Goal: Task Accomplishment & Management: Manage account settings

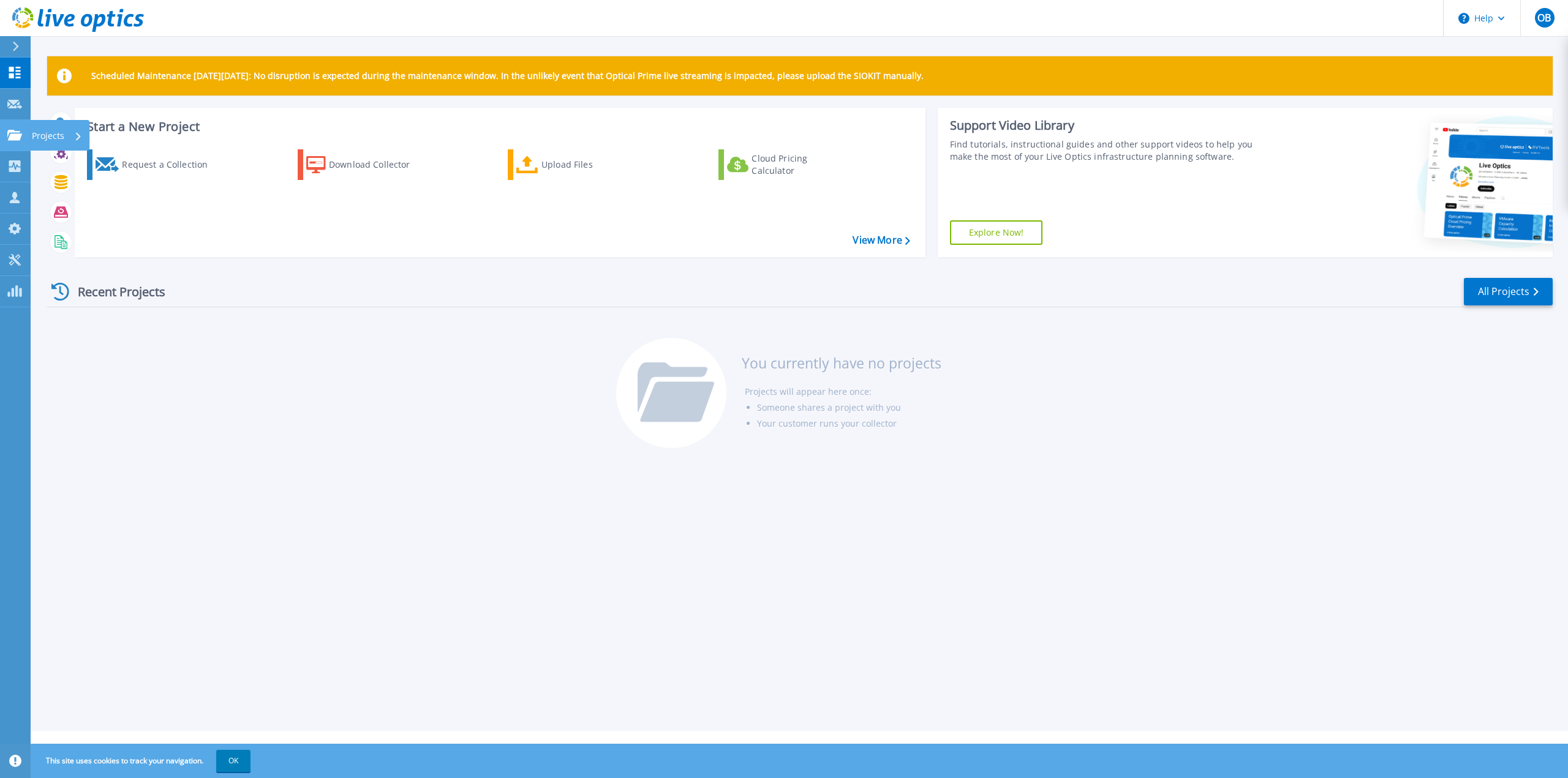
click at [20, 131] on icon at bounding box center [15, 135] width 15 height 10
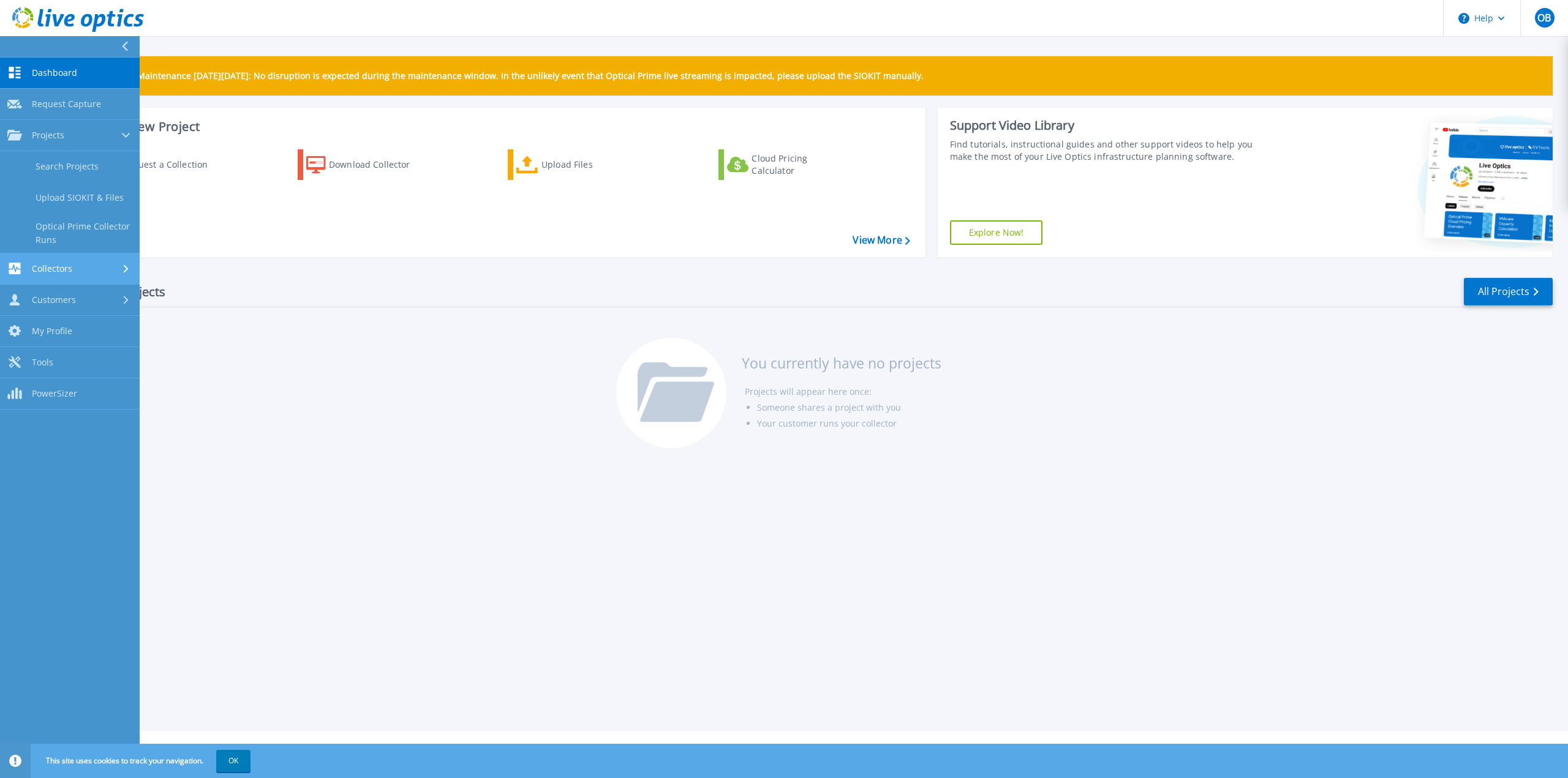
click at [54, 267] on span "Collectors" at bounding box center [52, 269] width 40 height 11
click at [74, 195] on link "Download Collector" at bounding box center [70, 197] width 140 height 31
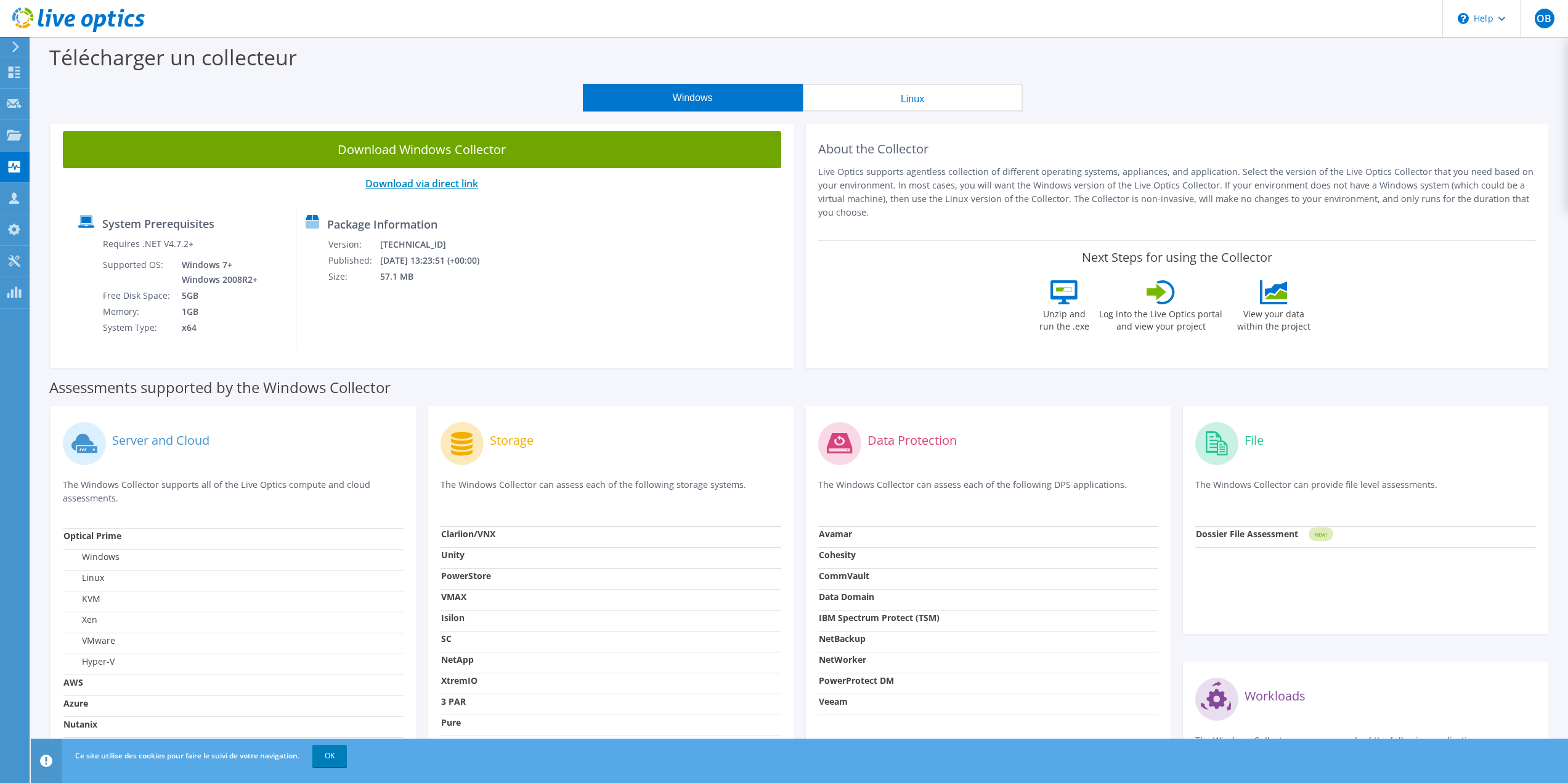
click at [409, 183] on link "Download via direct link" at bounding box center [421, 183] width 113 height 13
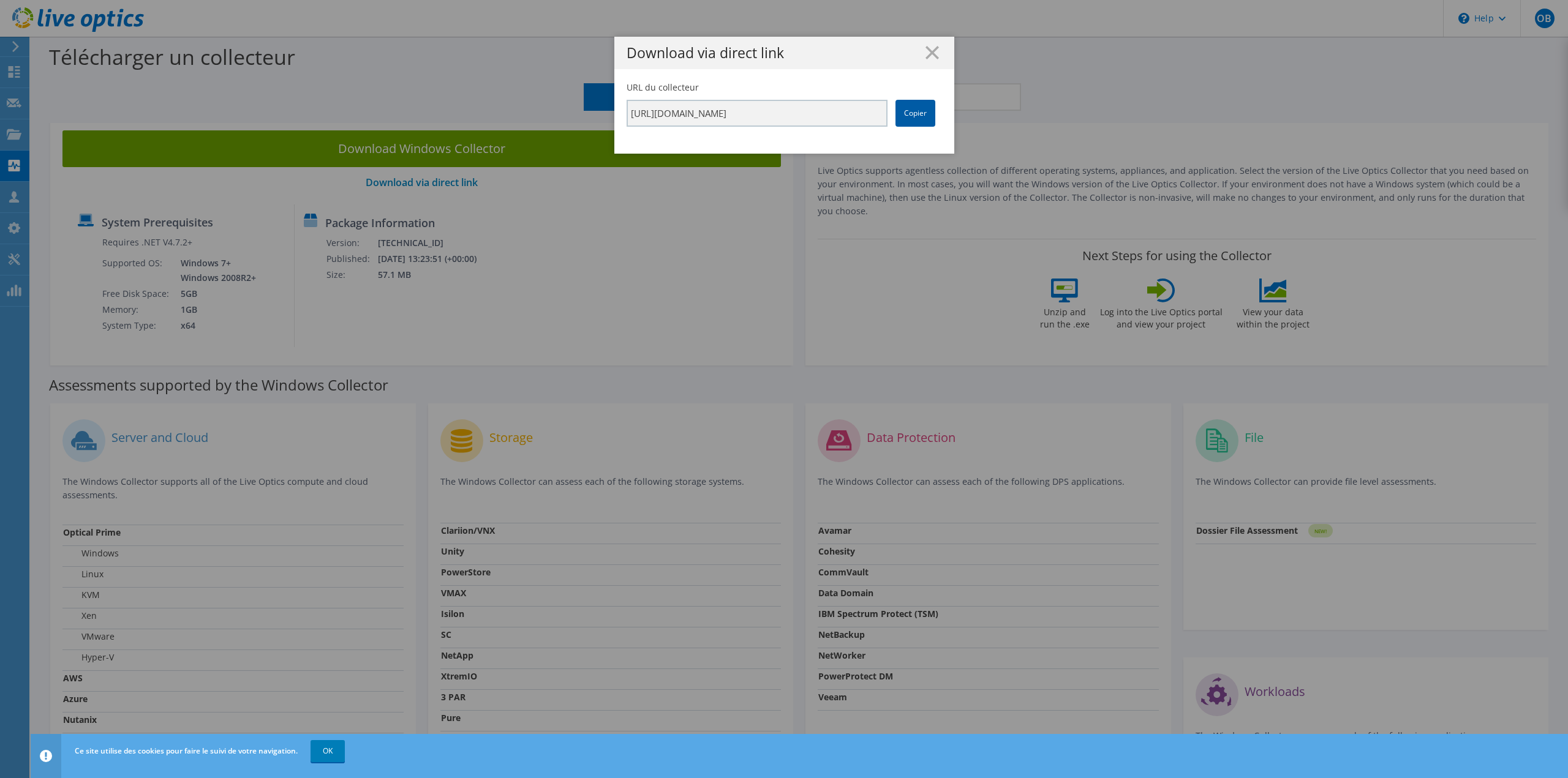
click at [915, 114] on link "Copier" at bounding box center [915, 113] width 40 height 27
click at [926, 48] on line at bounding box center [932, 53] width 13 height 13
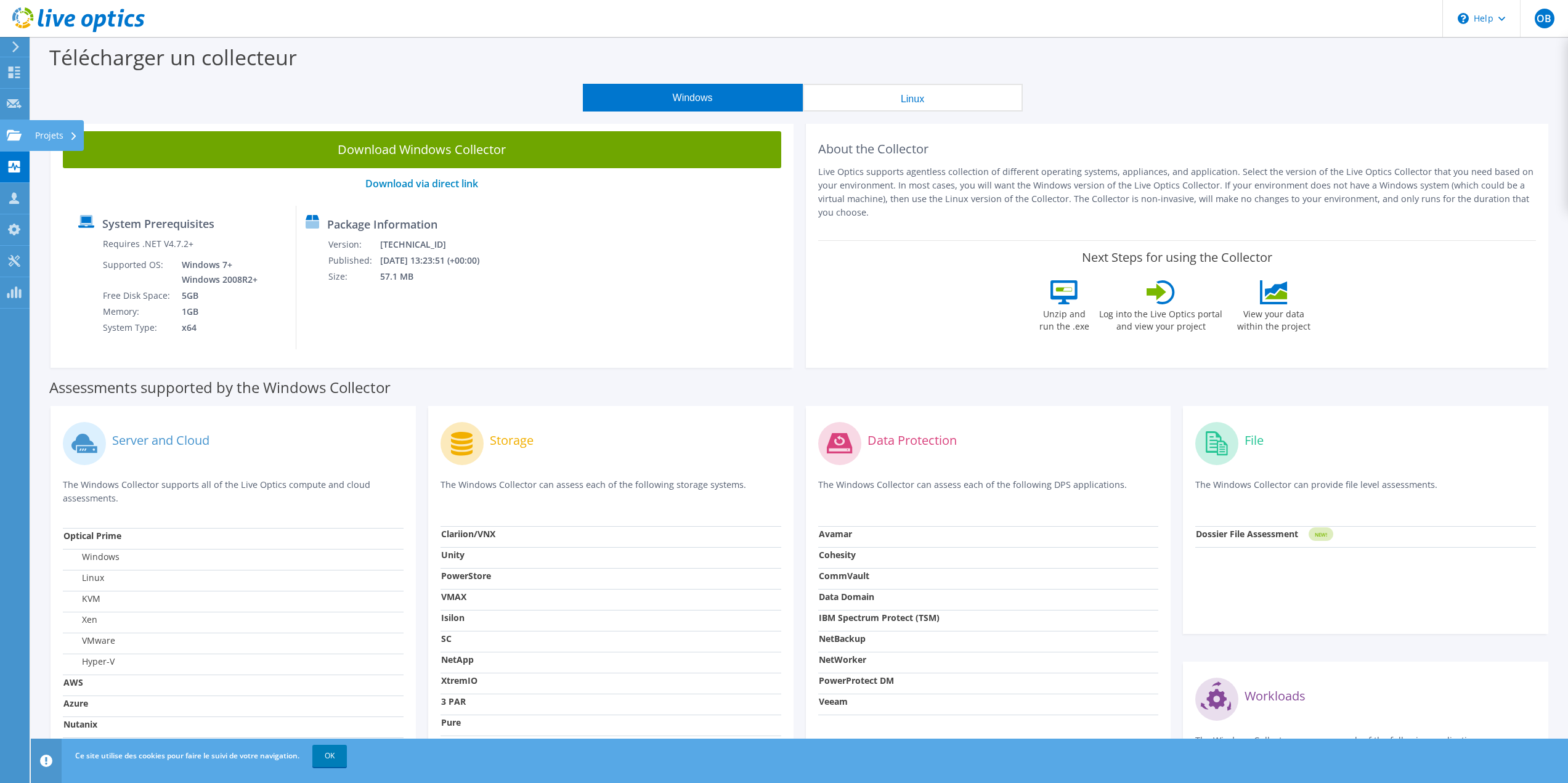
click at [8, 135] on icon at bounding box center [14, 135] width 15 height 12
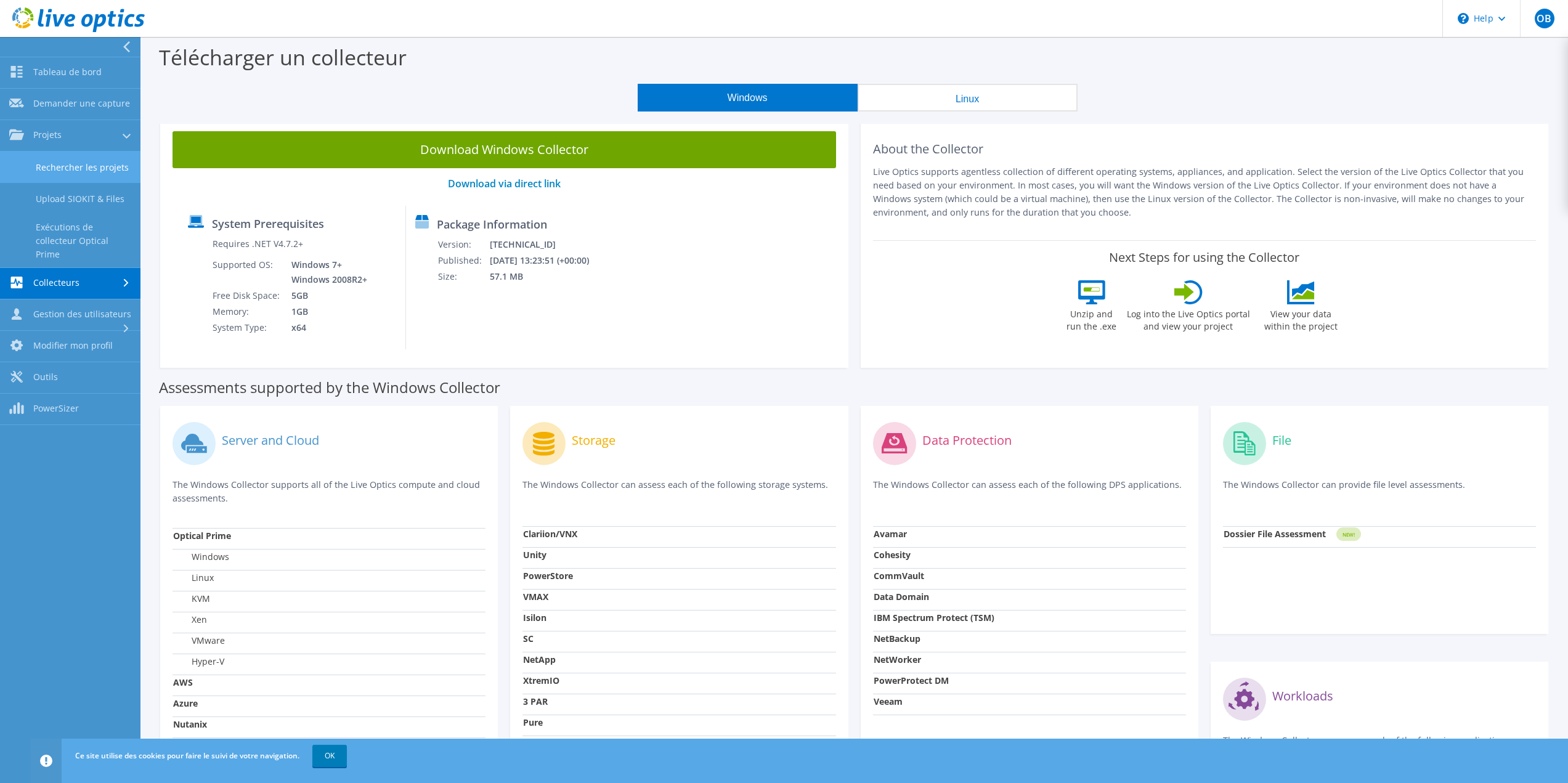
click at [52, 164] on link "Rechercher les projets" at bounding box center [70, 167] width 140 height 32
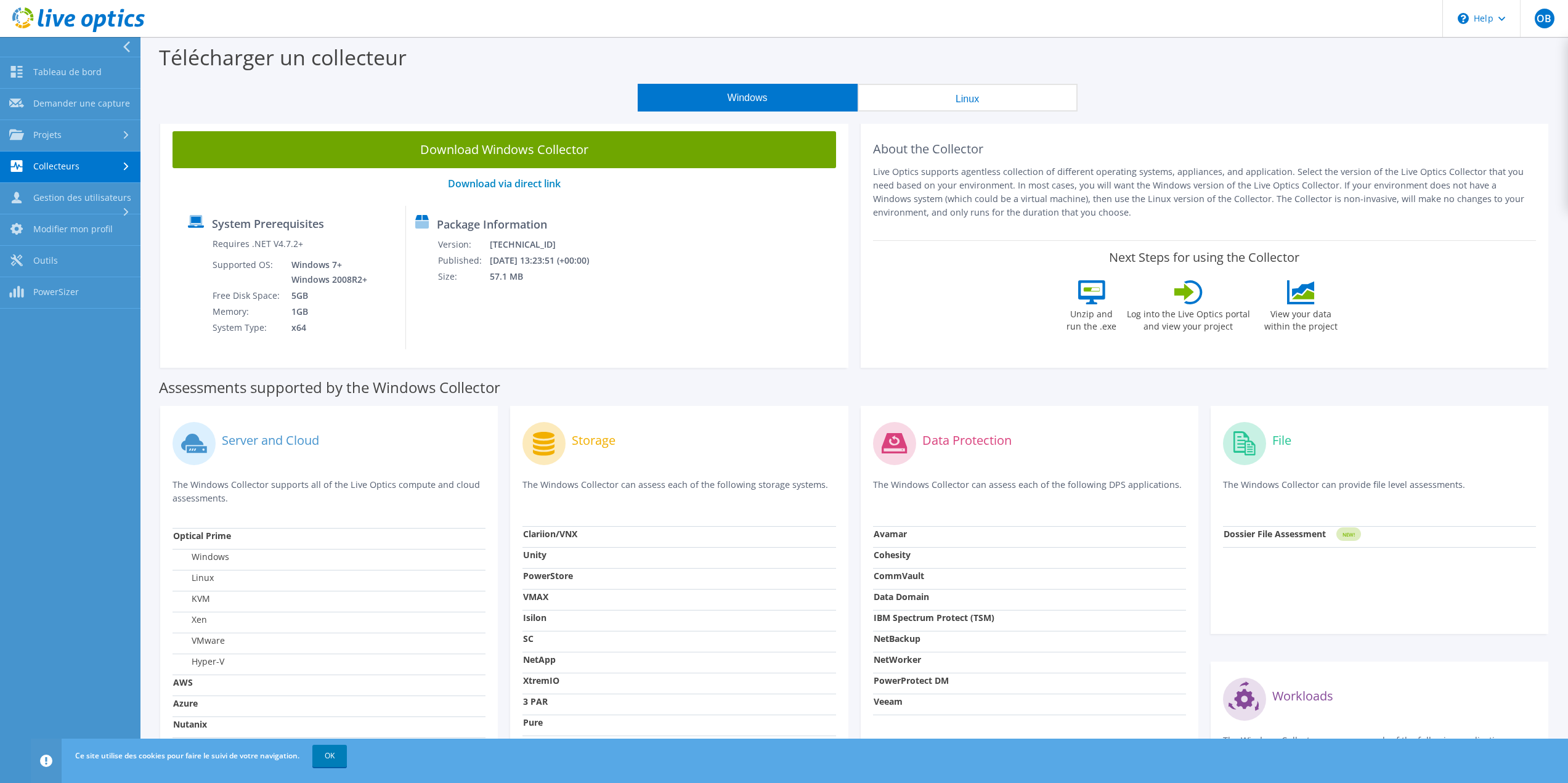
click at [52, 164] on link "Collecteurs" at bounding box center [70, 167] width 140 height 32
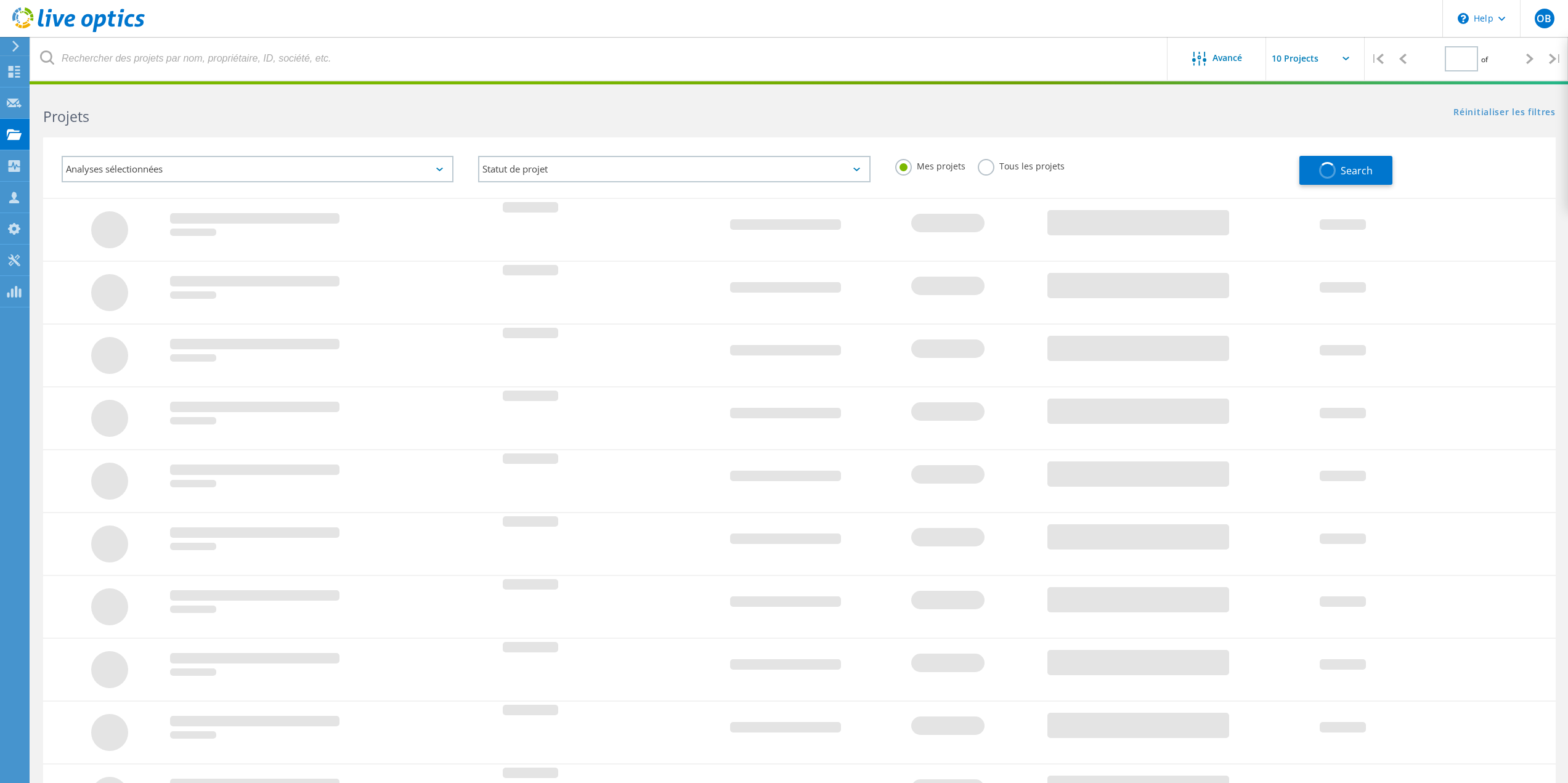
type input "1"
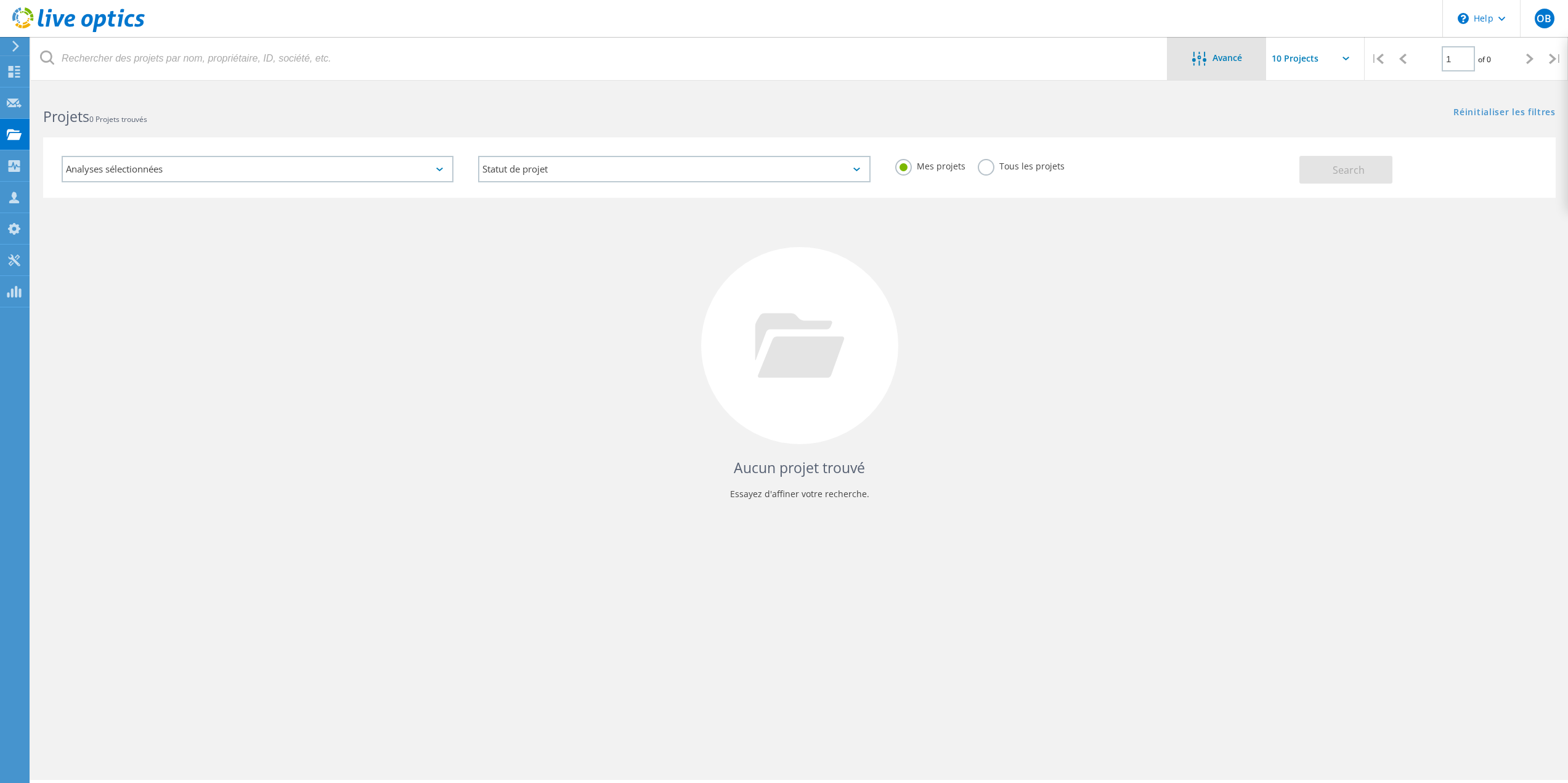
click at [1222, 60] on span "Avancé" at bounding box center [1227, 58] width 29 height 8
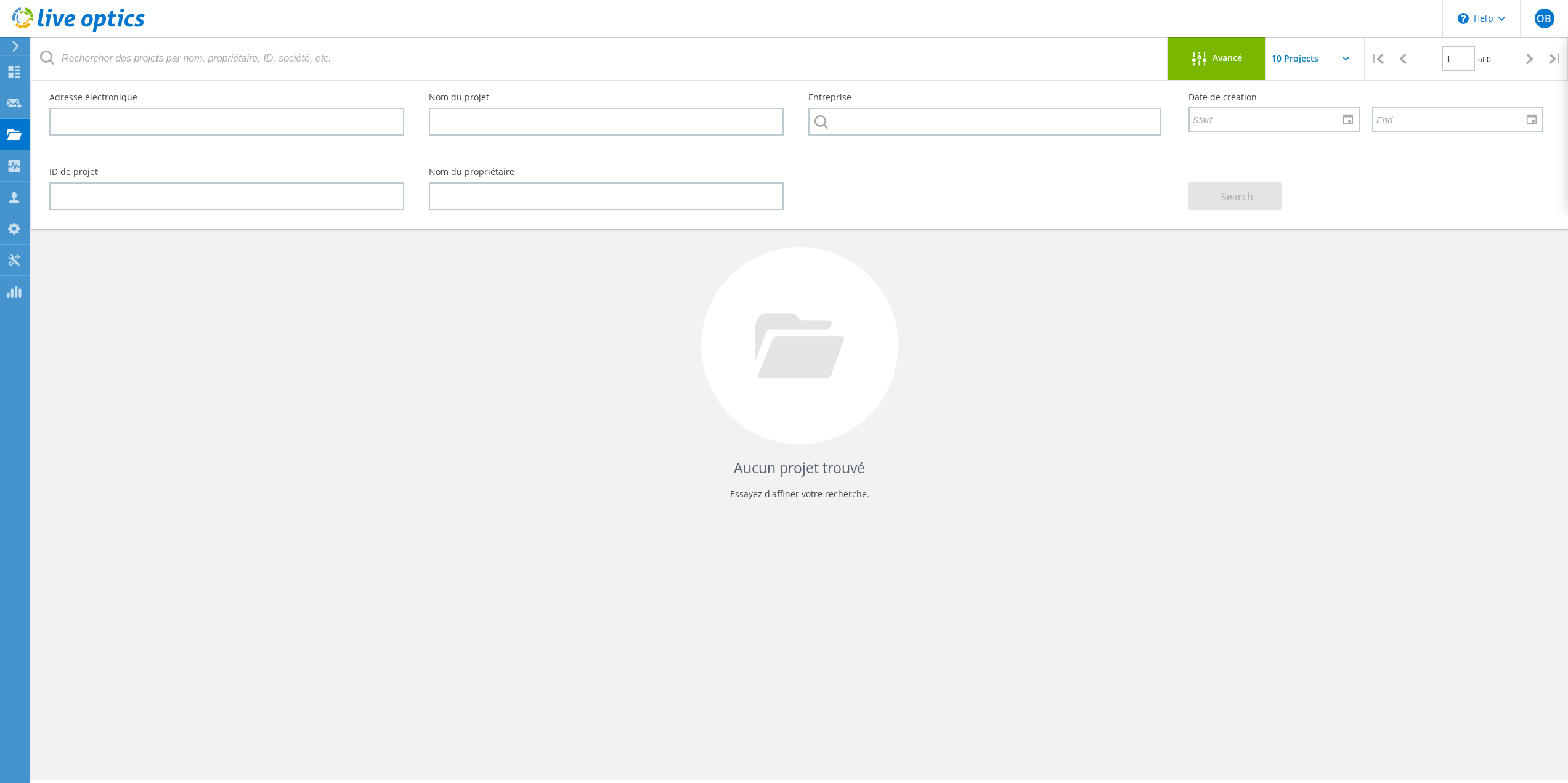
click at [286, 364] on div "Aucun projet trouvé Essayez d'affiner votre recherche." at bounding box center [799, 357] width 1513 height 319
click at [14, 166] on icon at bounding box center [14, 166] width 15 height 12
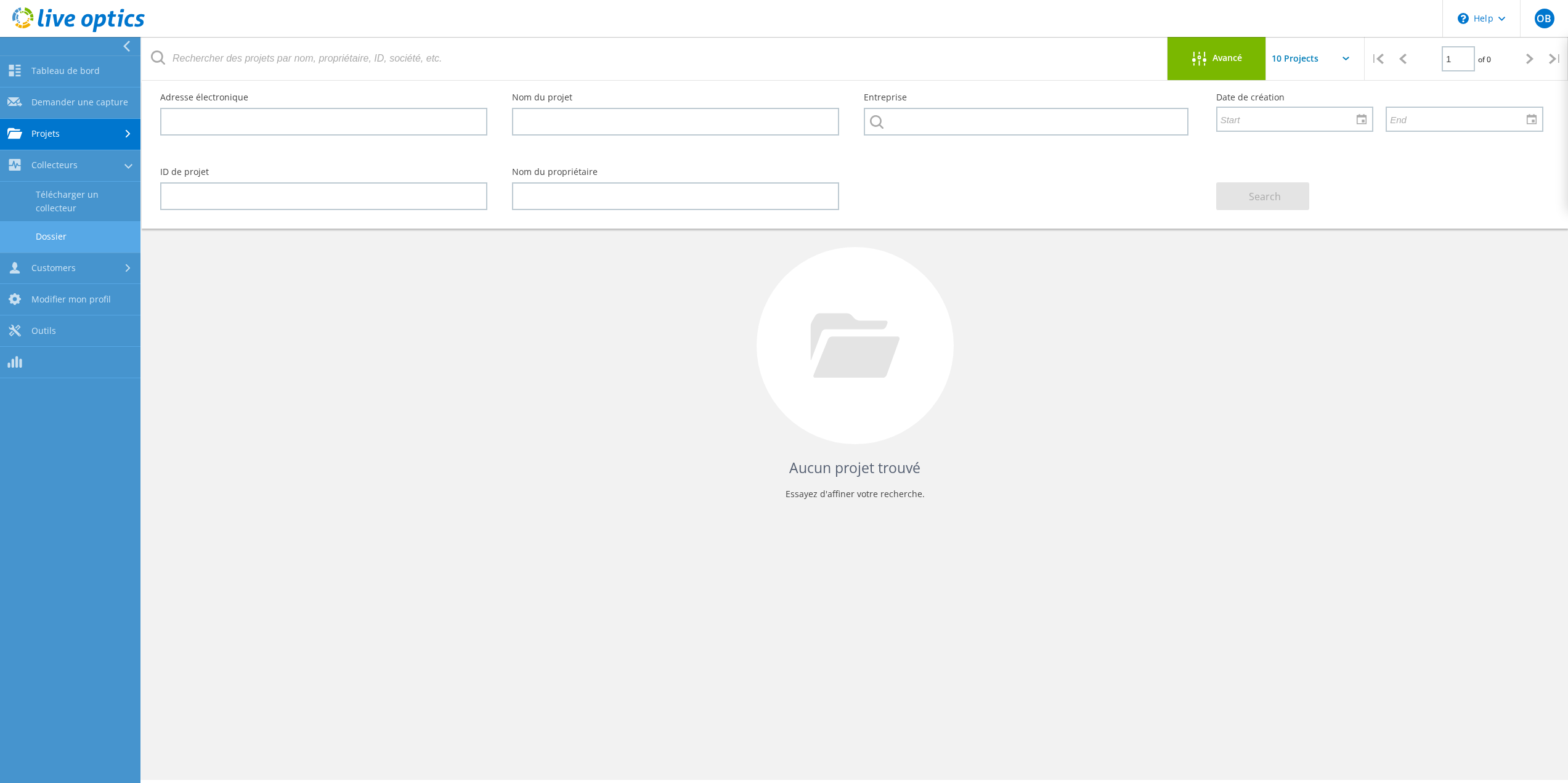
click at [55, 235] on link "Dossier" at bounding box center [70, 237] width 140 height 32
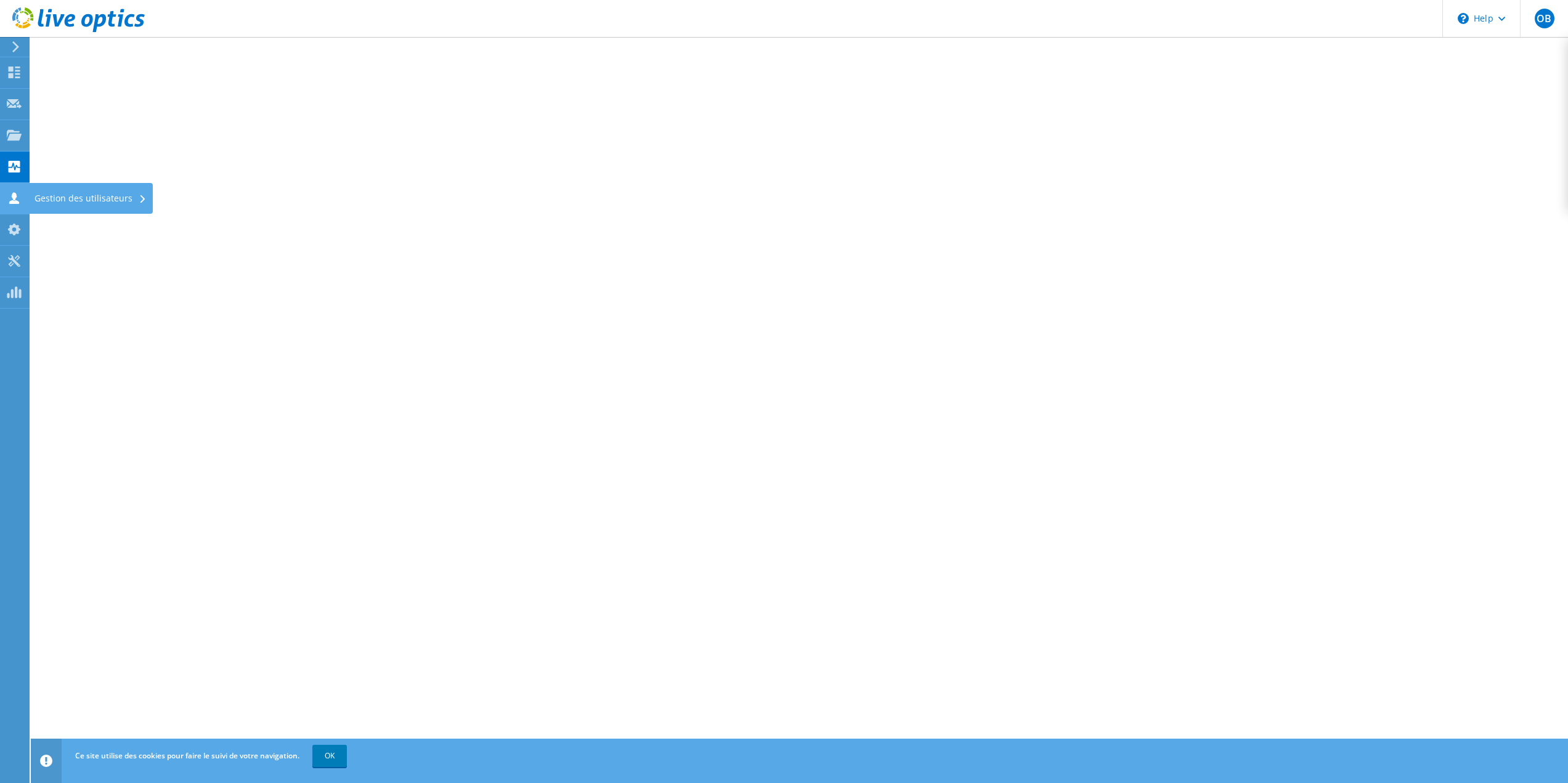
click at [53, 199] on div "Gestion des utilisateurs" at bounding box center [90, 199] width 124 height 31
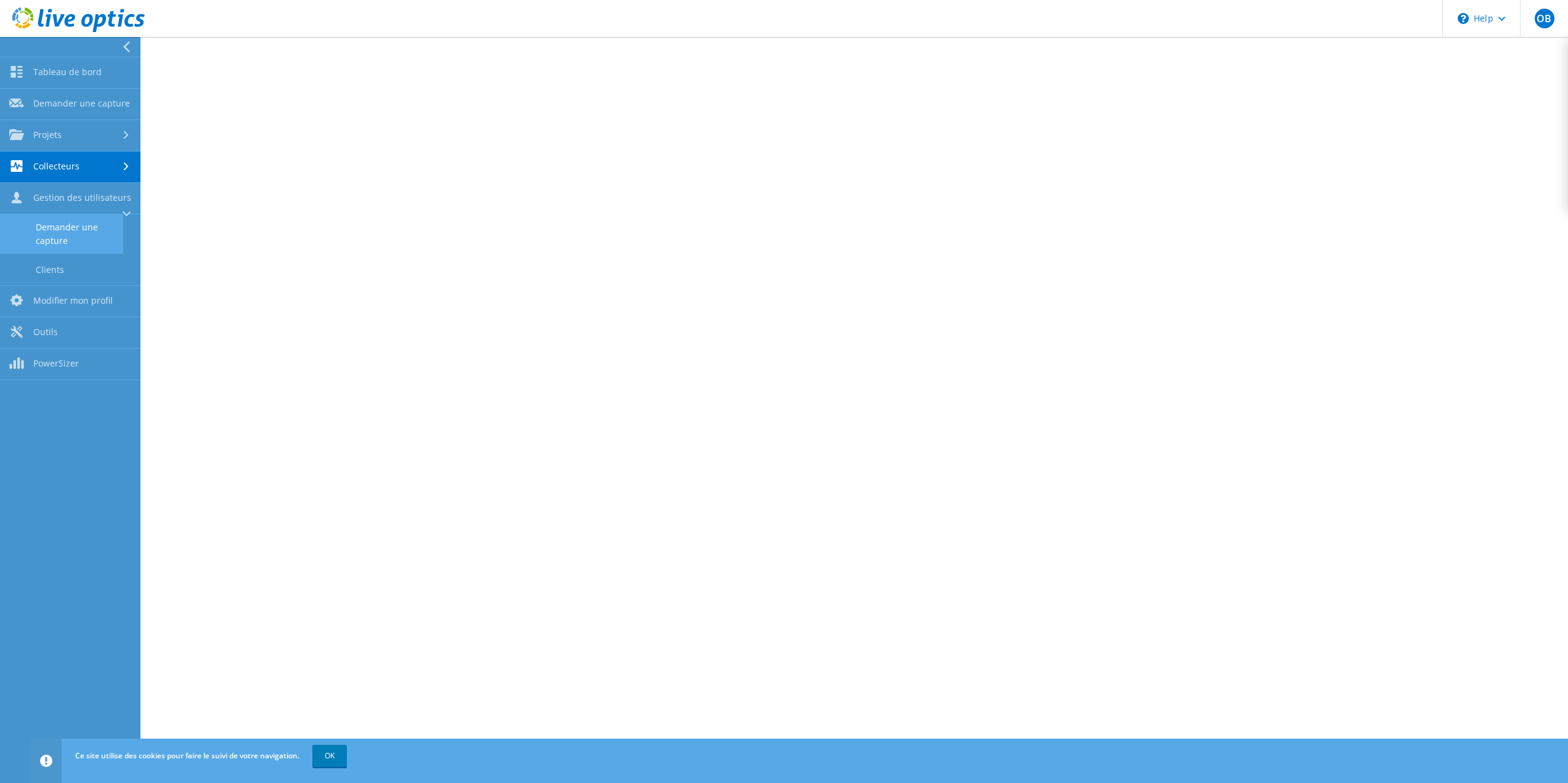
click at [76, 232] on link "Demander une capture" at bounding box center [61, 234] width 123 height 39
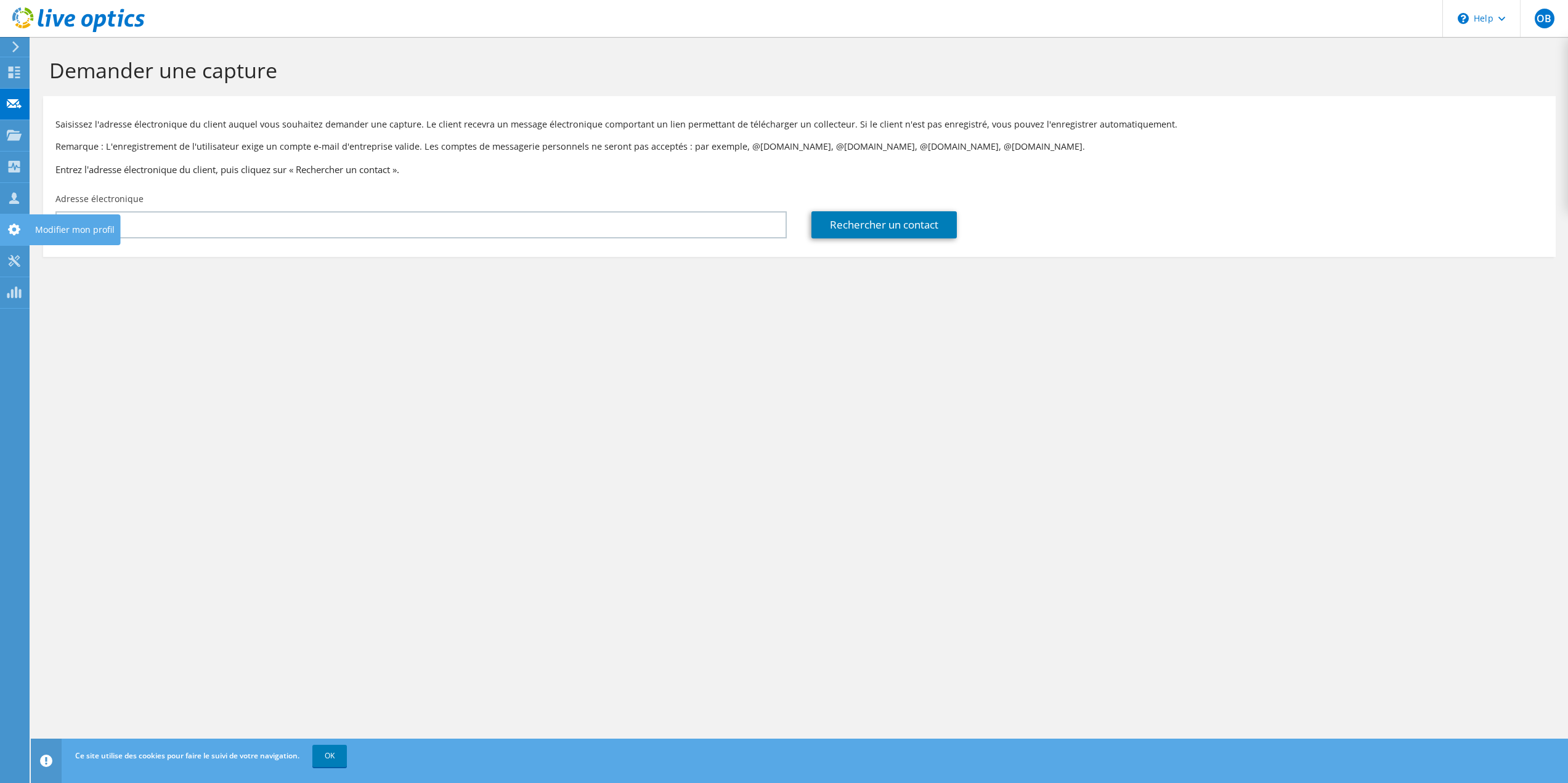
click at [11, 233] on use at bounding box center [14, 229] width 13 height 12
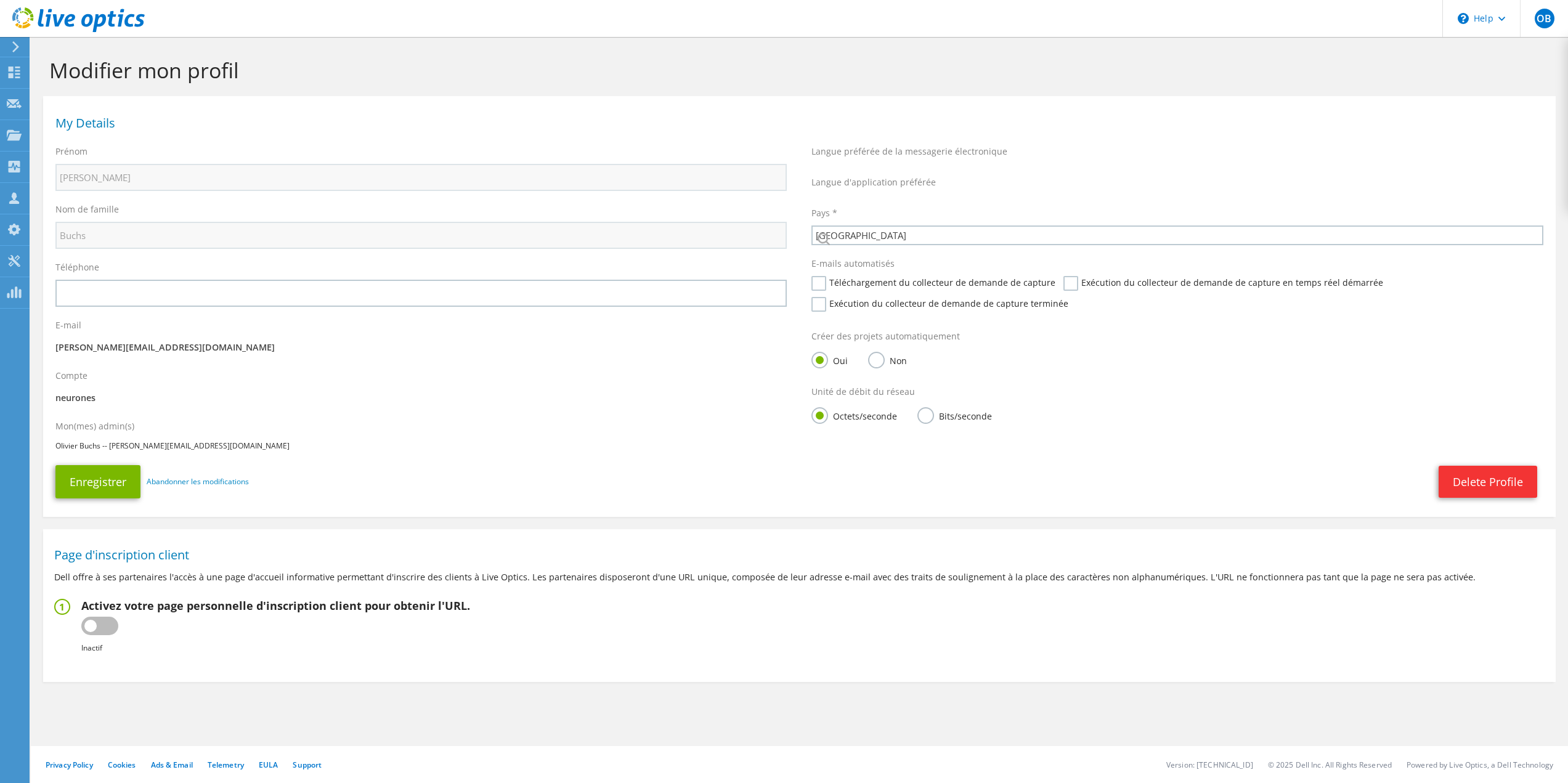
select select "42"
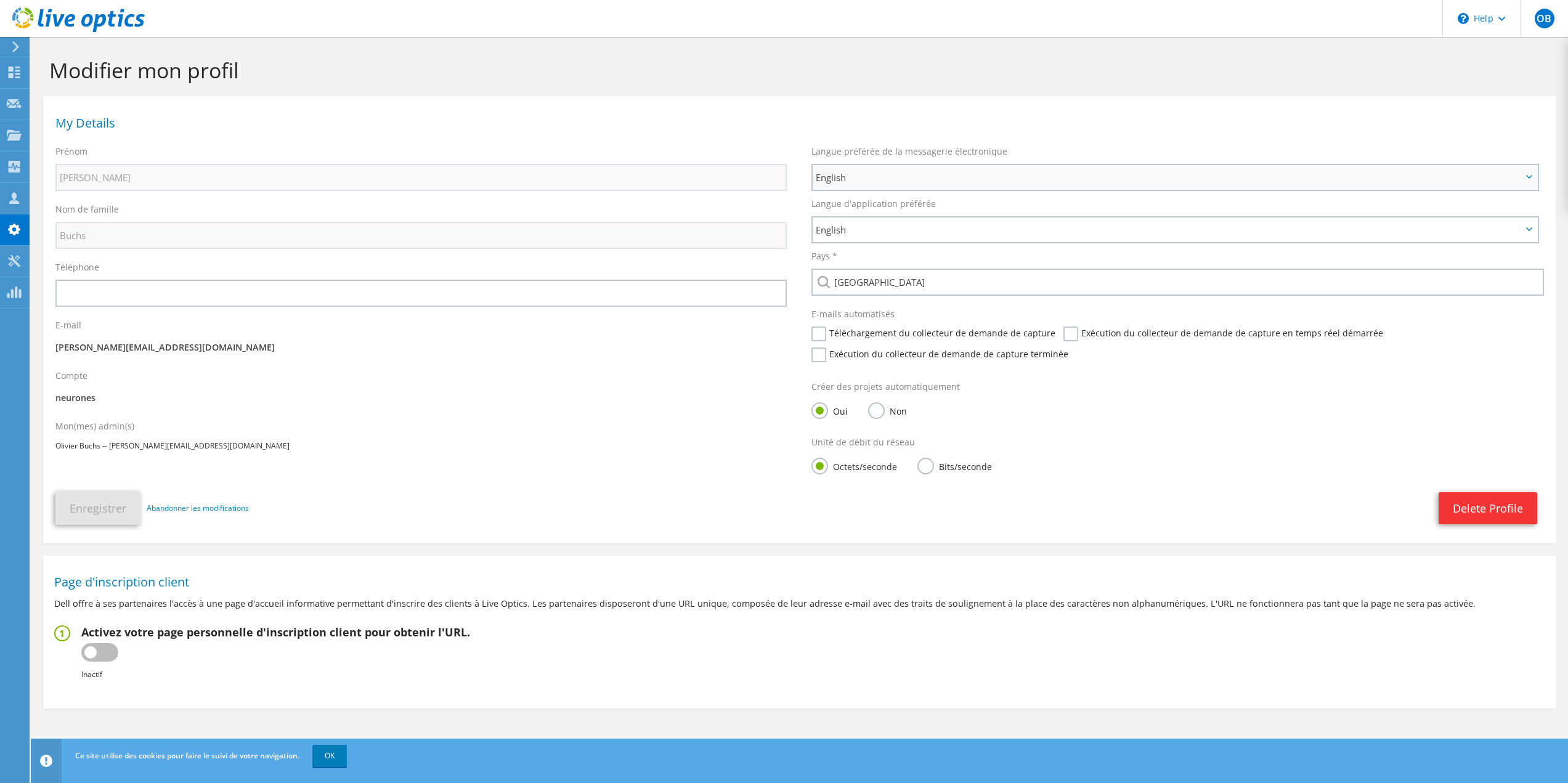
click at [876, 181] on span "English" at bounding box center [1168, 177] width 706 height 15
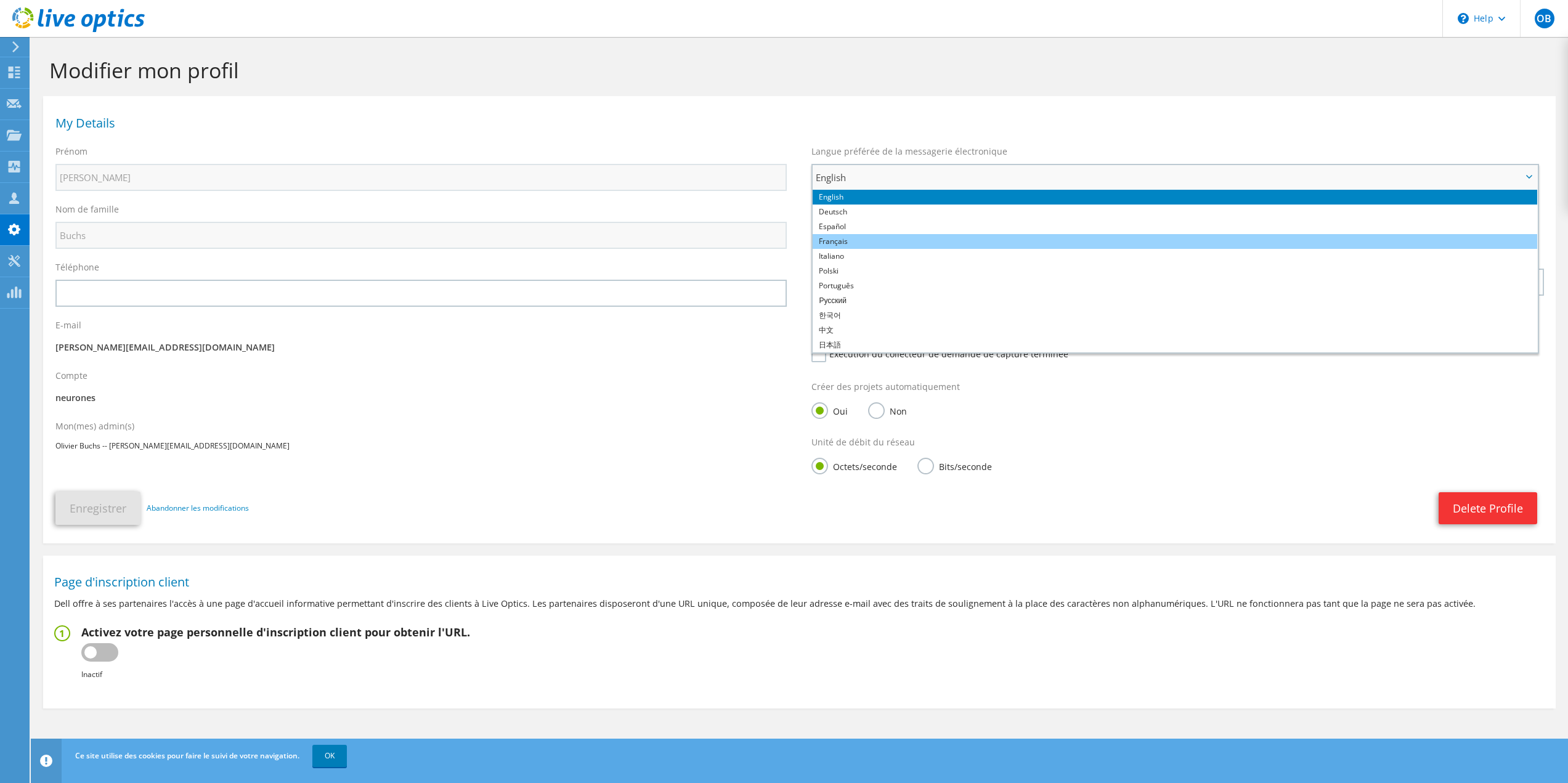
click at [850, 242] on li "Français" at bounding box center [1175, 241] width 725 height 15
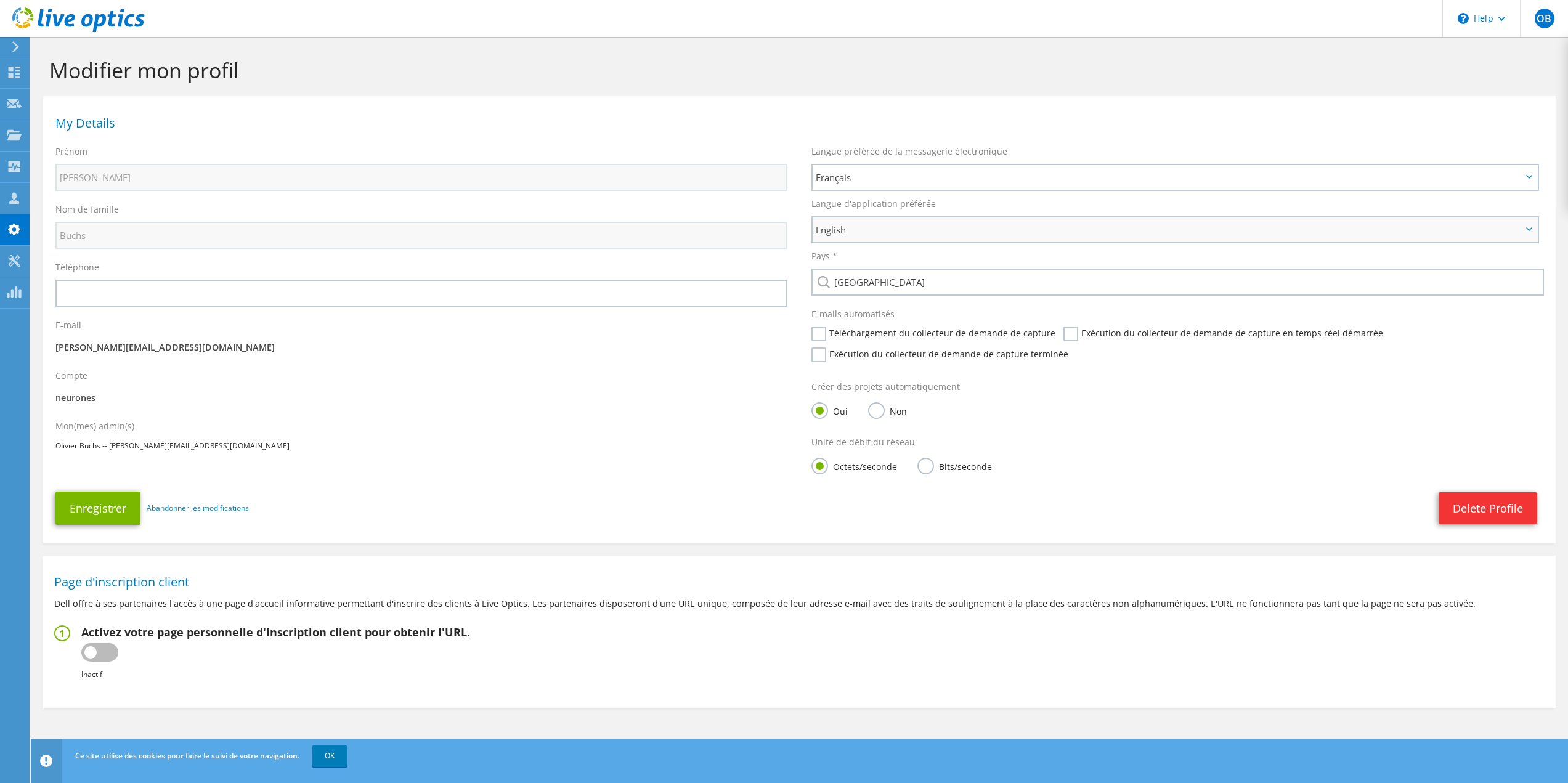
click at [855, 230] on span "English" at bounding box center [1168, 230] width 706 height 15
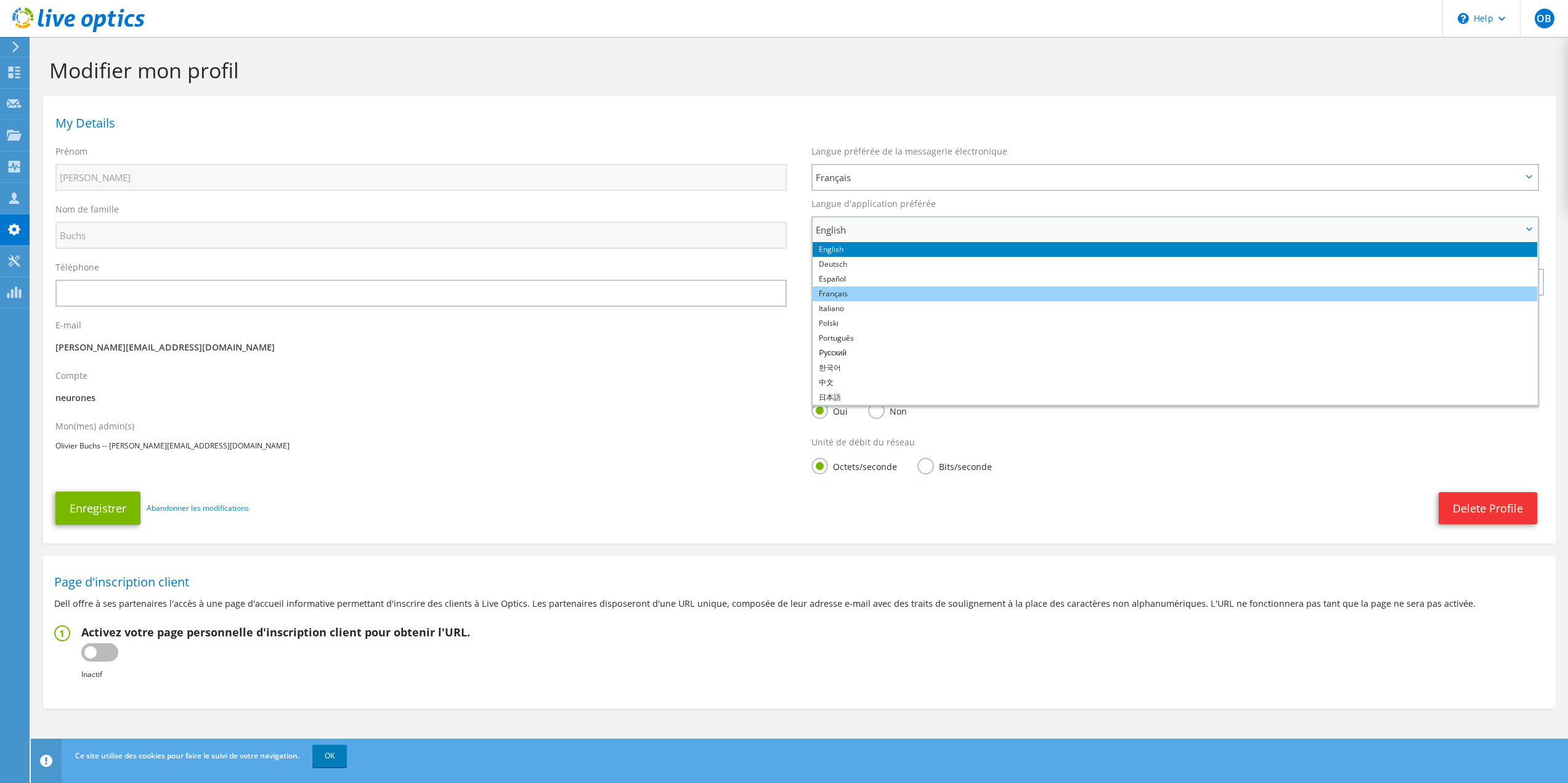
click at [855, 297] on li "Français" at bounding box center [1175, 294] width 725 height 15
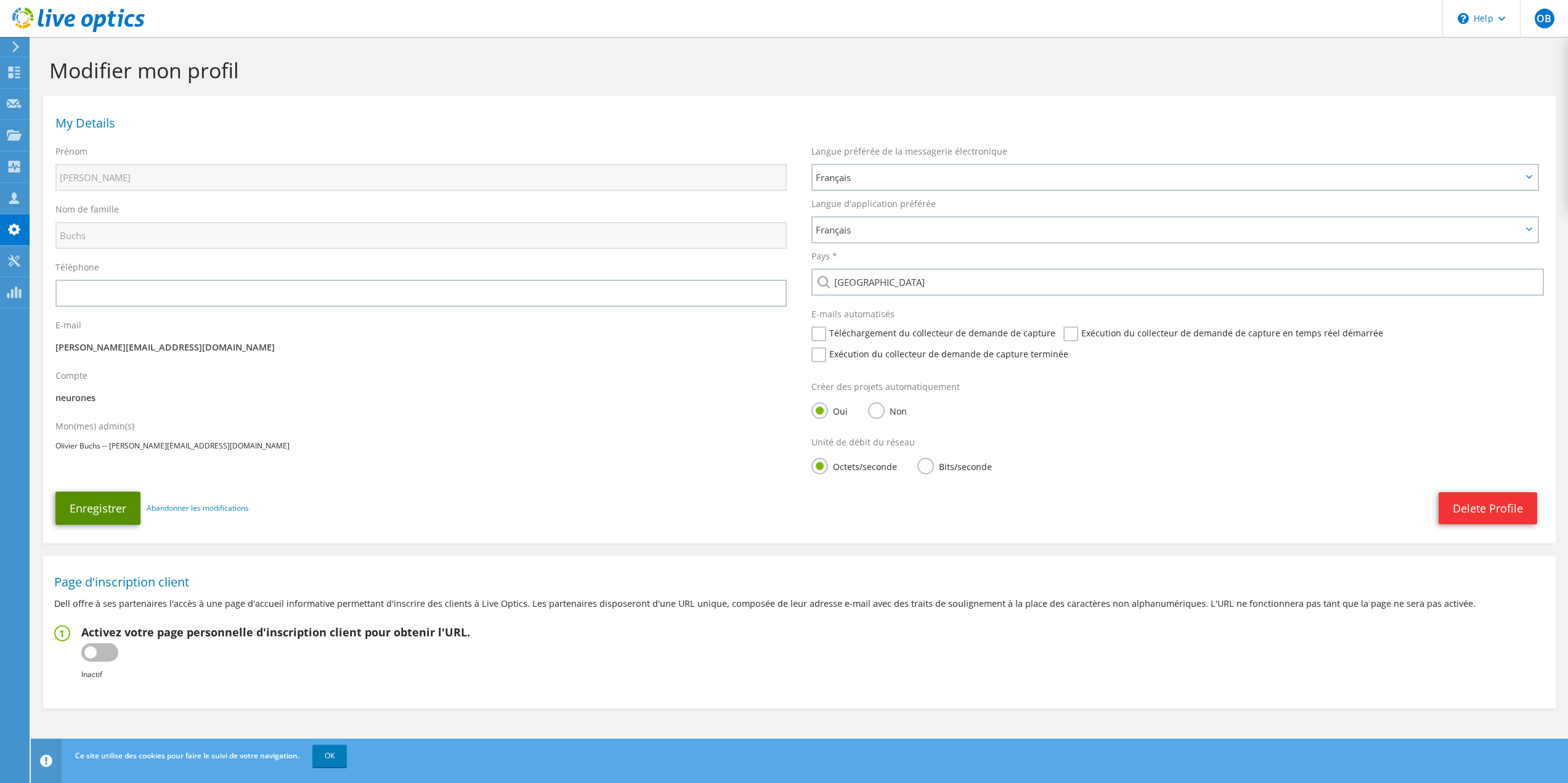
click at [98, 499] on button "Enregistrer" at bounding box center [98, 508] width 85 height 33
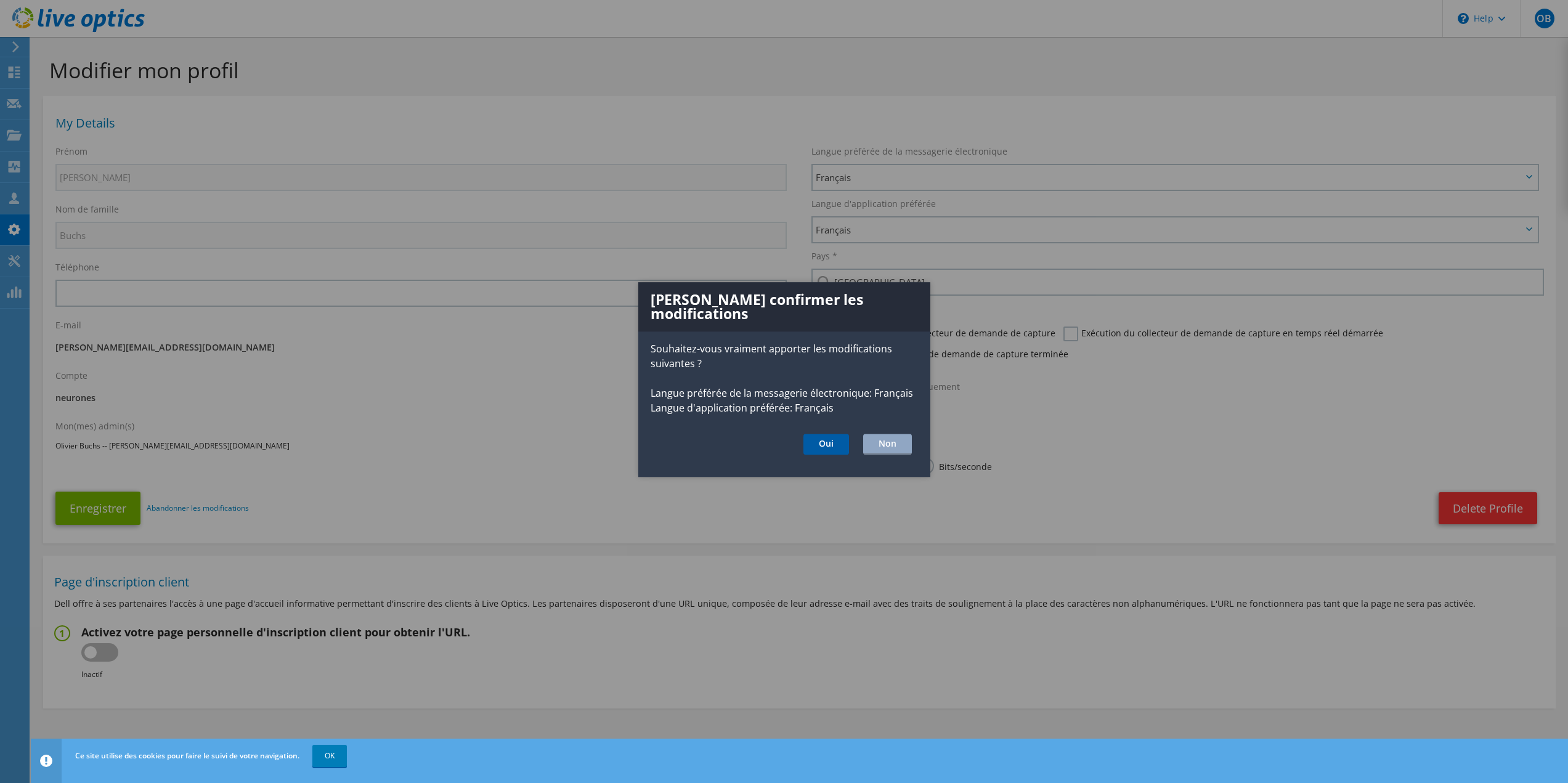
click at [836, 442] on button "Oui" at bounding box center [826, 445] width 46 height 21
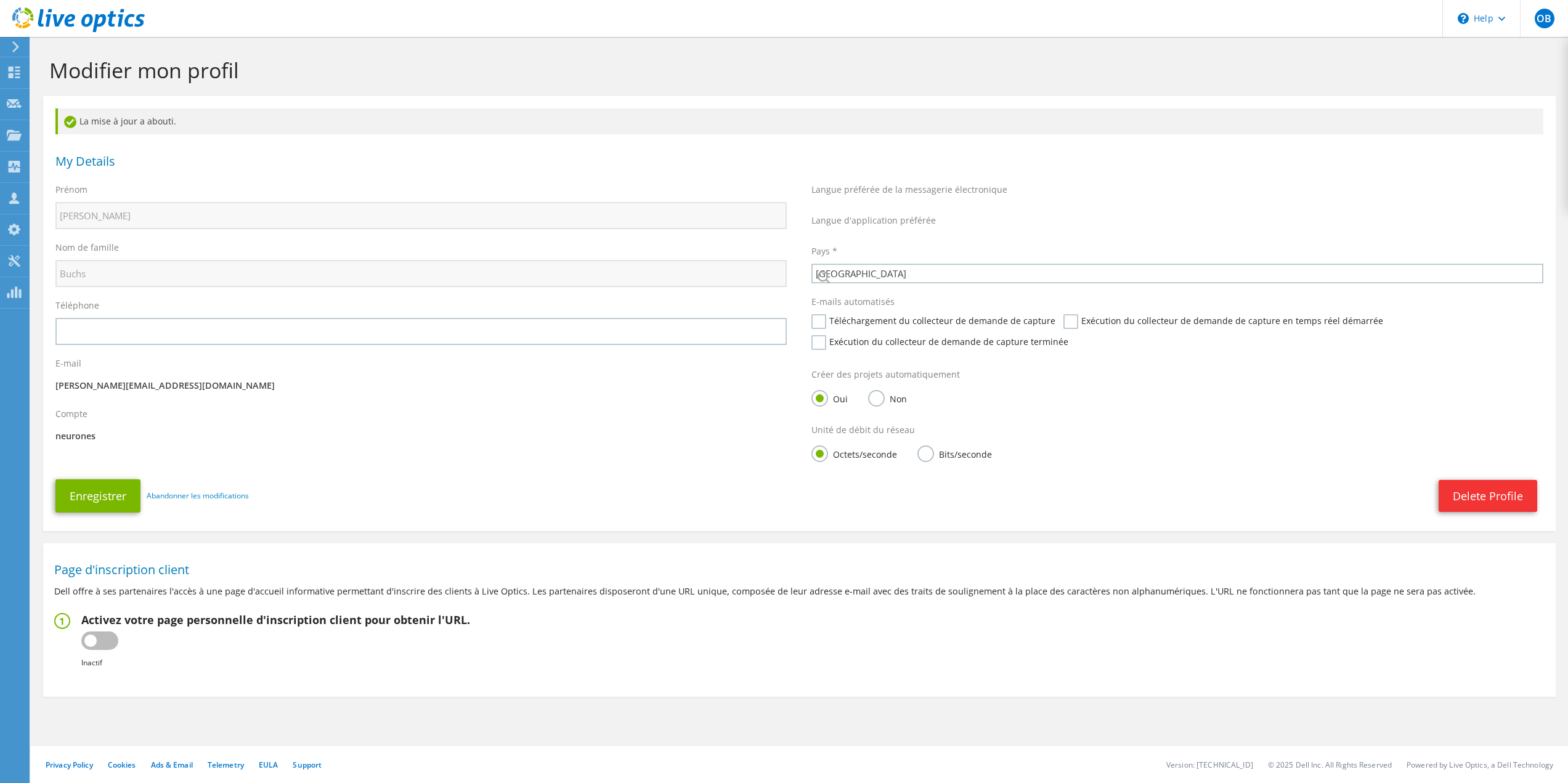
select select "42"
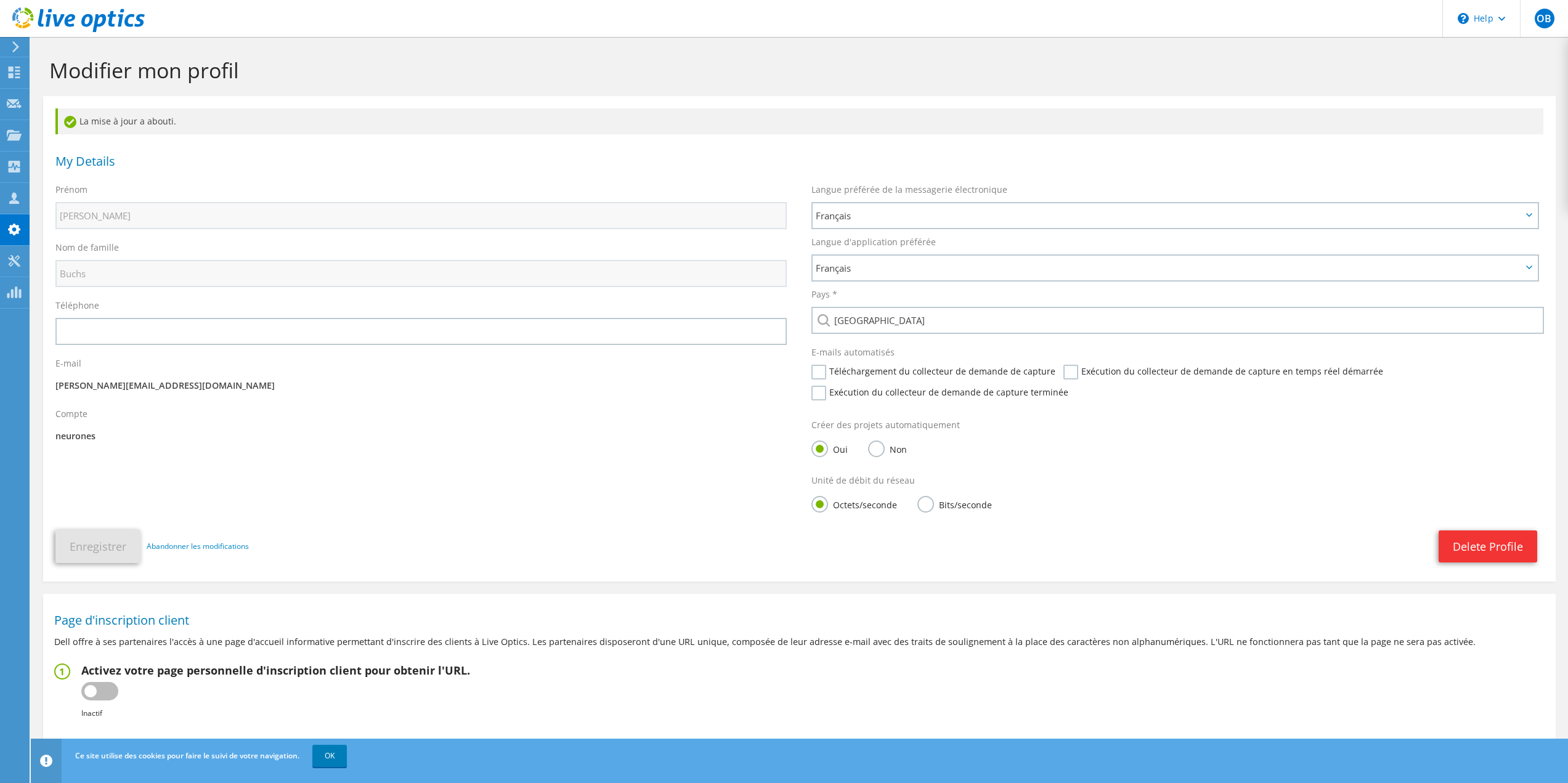
click at [138, 151] on div "My Details" at bounding box center [799, 159] width 1513 height 37
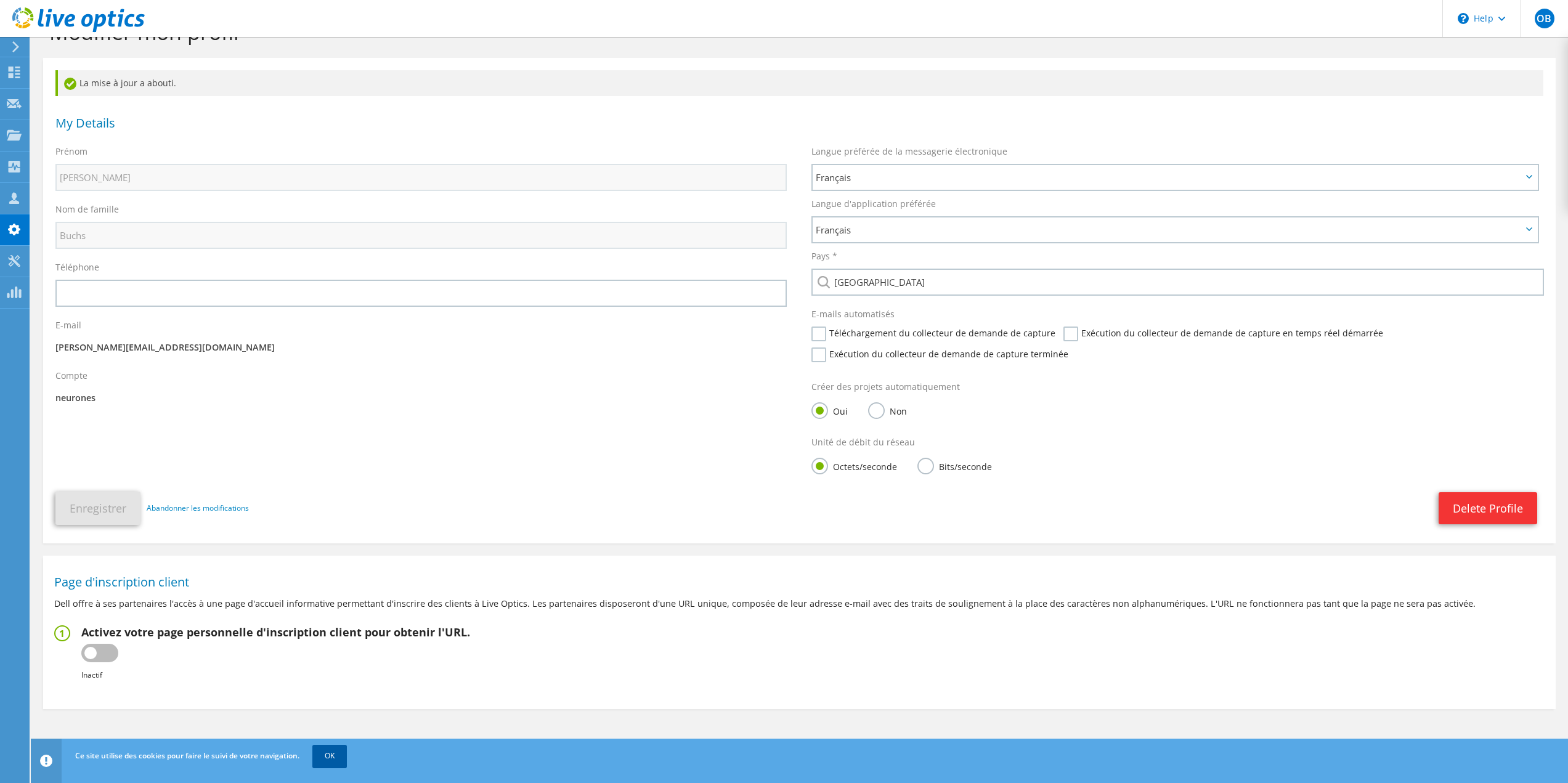
click at [338, 756] on link "OK" at bounding box center [329, 756] width 34 height 22
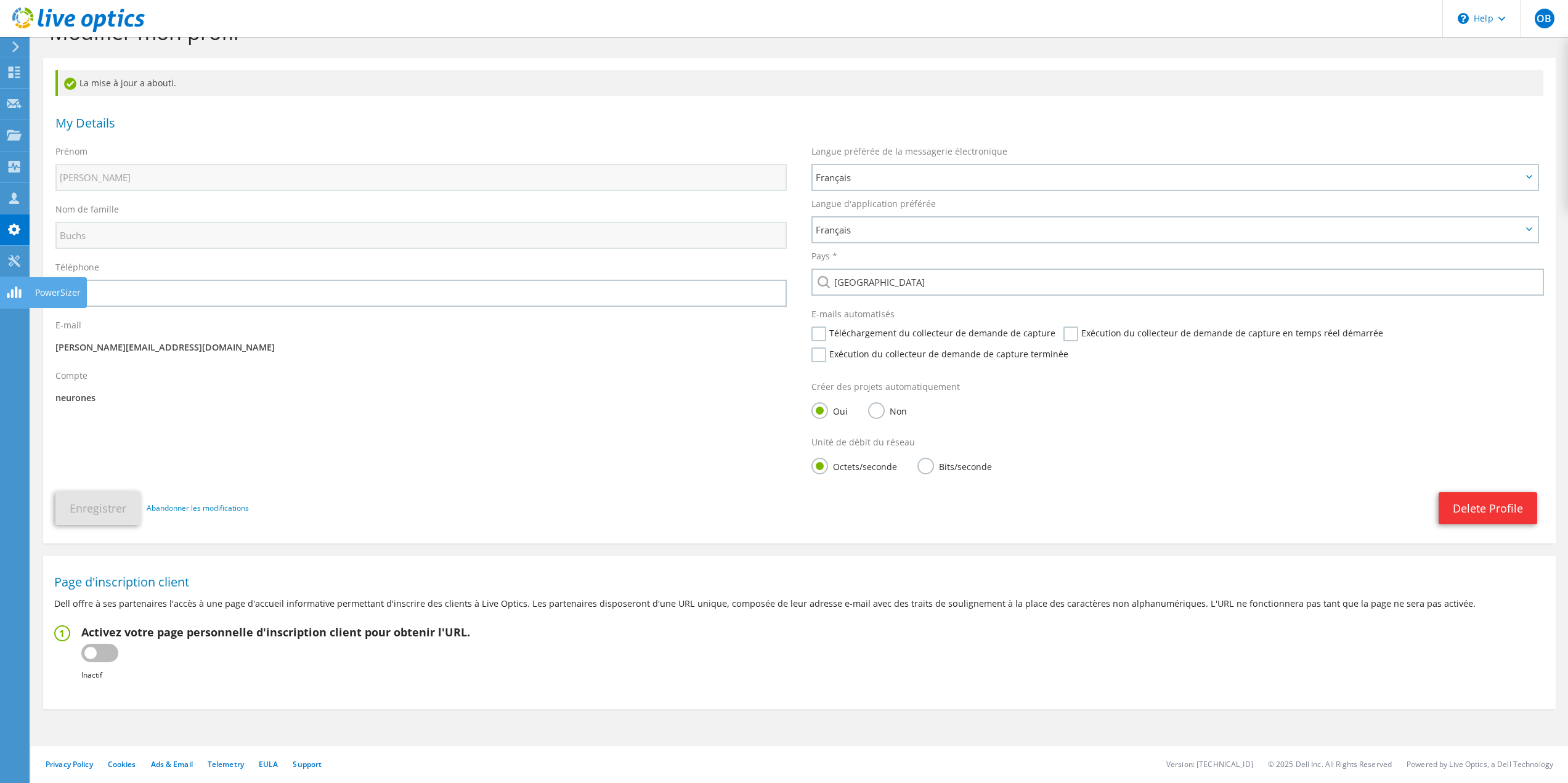
click at [18, 291] on use at bounding box center [14, 292] width 14 height 12
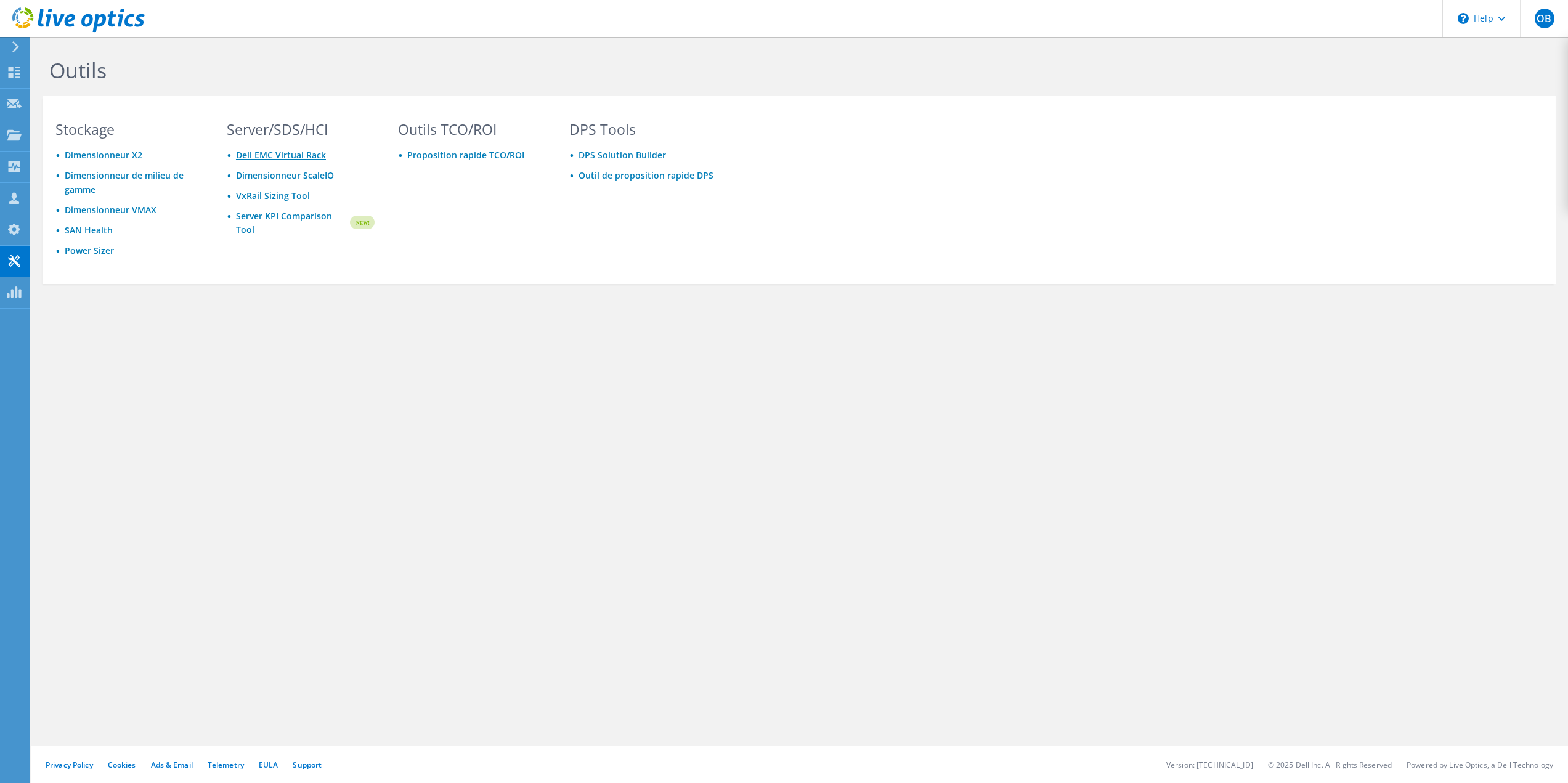
click at [286, 156] on link "Dell EMC Virtual Rack" at bounding box center [281, 154] width 90 height 12
click at [641, 176] on link "Outil de proposition rapide DPS" at bounding box center [646, 175] width 135 height 12
click at [610, 158] on link "DPS Solution Builder" at bounding box center [622, 154] width 88 height 12
click at [447, 155] on link "Proposition rapide TCO/ROI" at bounding box center [466, 154] width 117 height 12
click at [253, 223] on link "Server KPI Comparison Tool" at bounding box center [292, 223] width 112 height 27
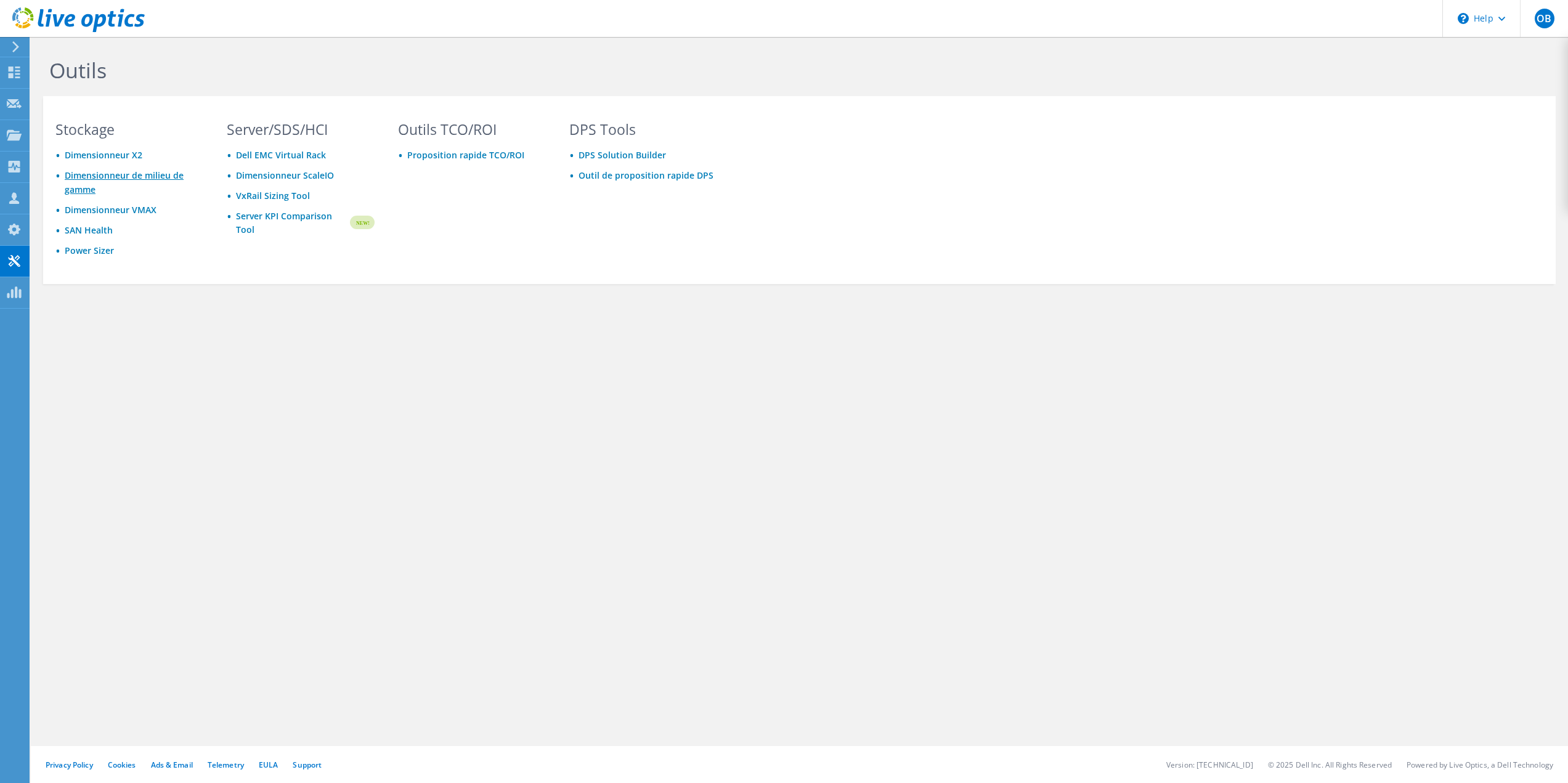
click at [92, 174] on link "Dimensionneur de milieu de gamme" at bounding box center [124, 182] width 119 height 26
click at [13, 72] on icon at bounding box center [14, 72] width 15 height 12
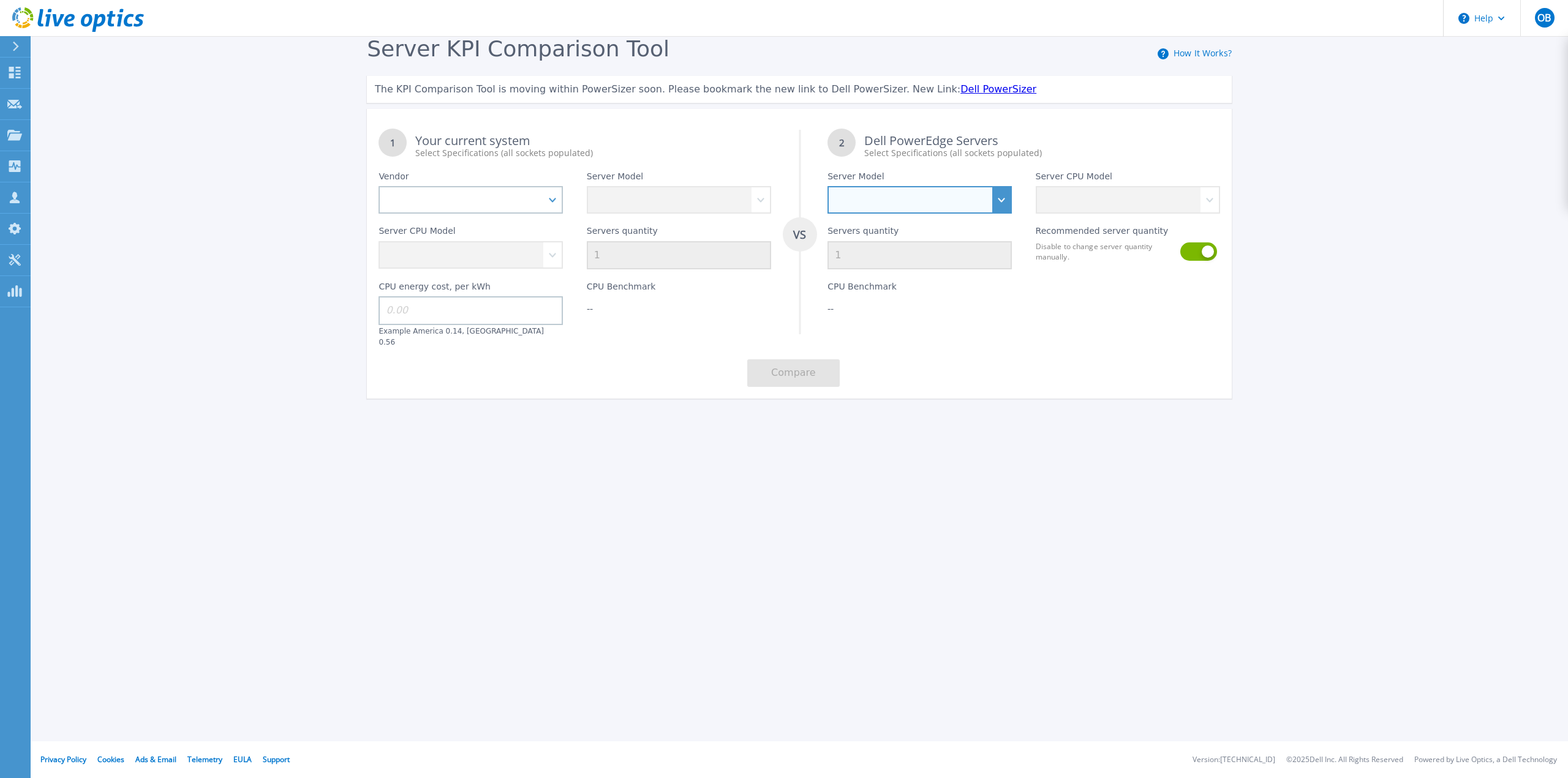
click at [1009, 204] on select "PowerEdge C6520 PowerEdge C6525 PowerEdge HS5610 PowerEdge HS5620 PowerEdge R24…" at bounding box center [919, 200] width 184 height 27
select select "PowerEdge R660"
click at [827, 187] on select "PowerEdge C6520 PowerEdge C6525 PowerEdge HS5610 PowerEdge HS5620 PowerEdge R24…" at bounding box center [919, 200] width 184 height 27
click at [1192, 207] on select "Intel Xeon Gold 6414U 2GHz Intel Xeon Gold 6430 2.1GHz Intel Xeon Gold 6454S 2.…" at bounding box center [1127, 200] width 184 height 27
click at [979, 357] on div "1 Your current system Select Specifications (all sockets populated) VS 2 Dell P…" at bounding box center [799, 258] width 865 height 282
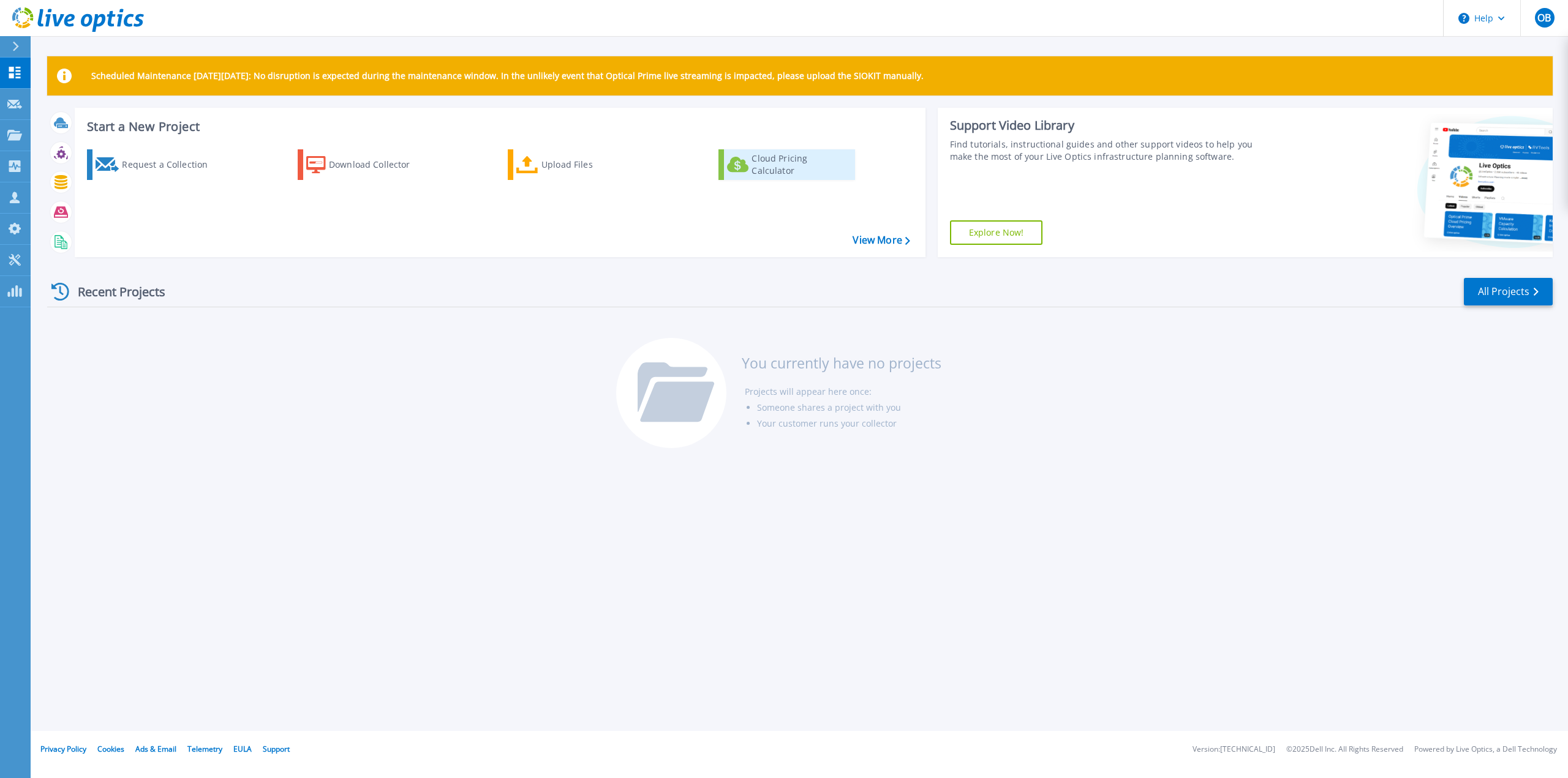
click at [799, 163] on div "Cloud Pricing Calculator" at bounding box center [800, 164] width 98 height 24
click at [132, 447] on div "Recent Projects All Projects You currently have no projects Projects will appea…" at bounding box center [800, 363] width 1505 height 193
